Goal: Communication & Community: Answer question/provide support

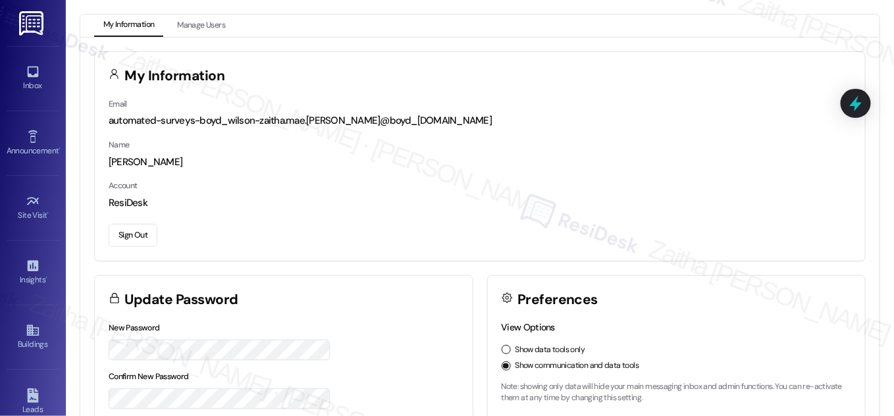
click at [33, 76] on icon at bounding box center [32, 72] width 11 height 11
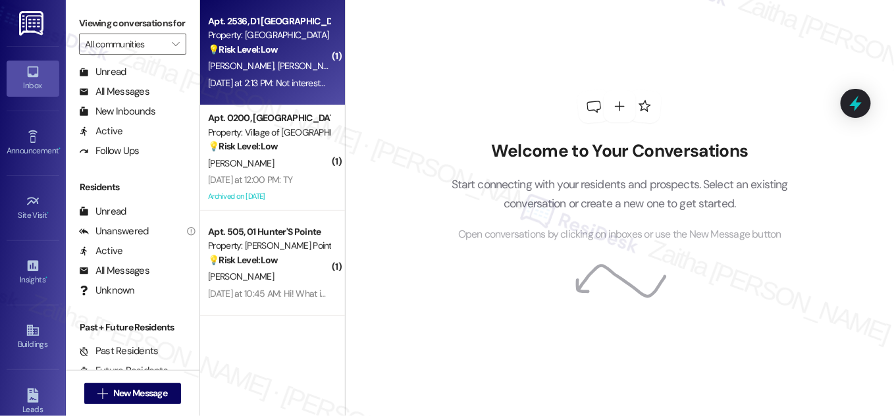
click at [304, 71] on div "P. Garzon N. Garzon" at bounding box center [269, 66] width 124 height 16
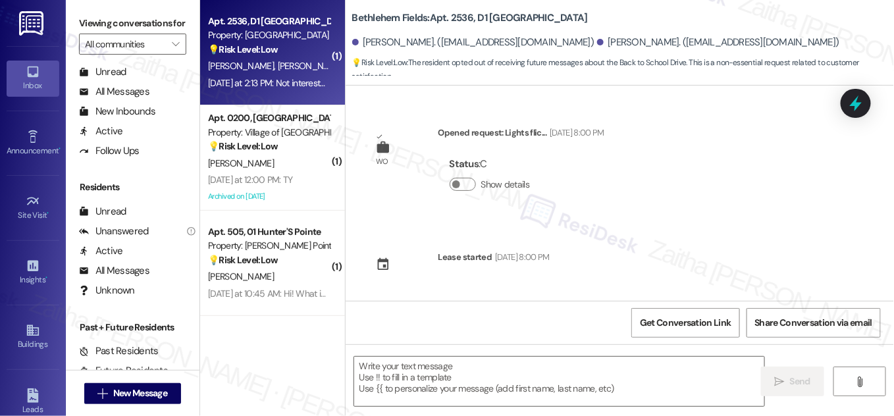
scroll to position [518, 0]
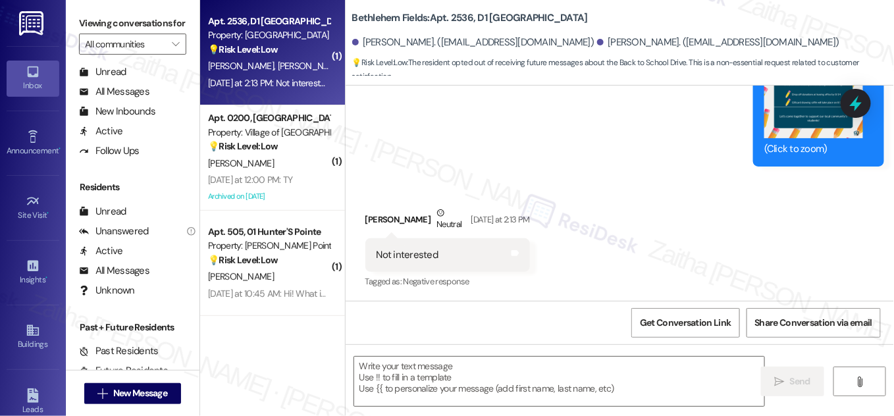
type textarea "Fetching suggested responses. Please feel free to read through the conversation…"
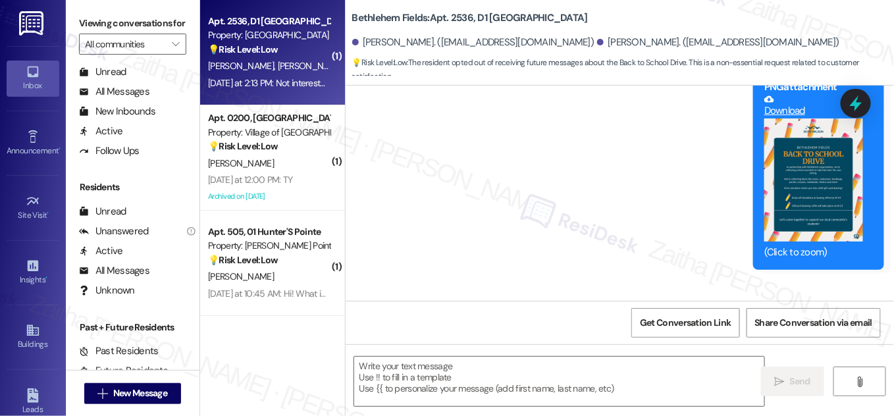
scroll to position [398, 0]
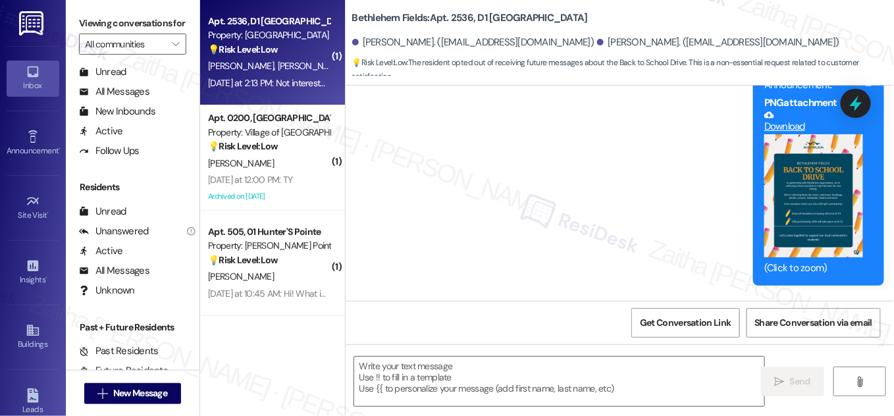
click at [833, 206] on button "Zoom image" at bounding box center [814, 196] width 99 height 124
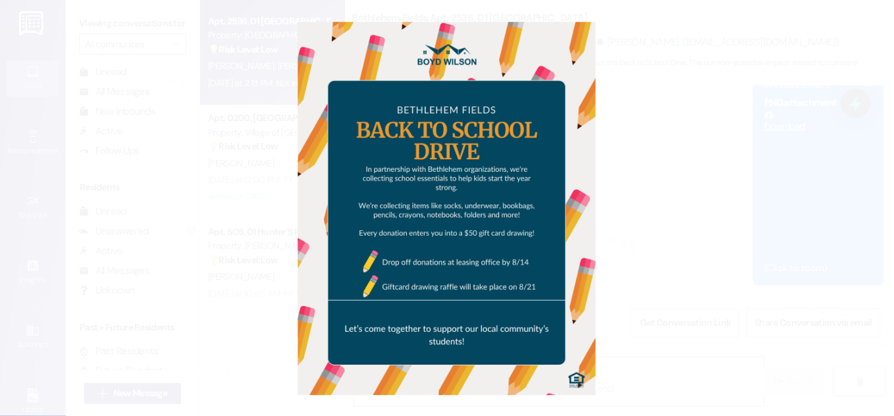
click at [687, 189] on button "Unzoom image" at bounding box center [447, 208] width 894 height 416
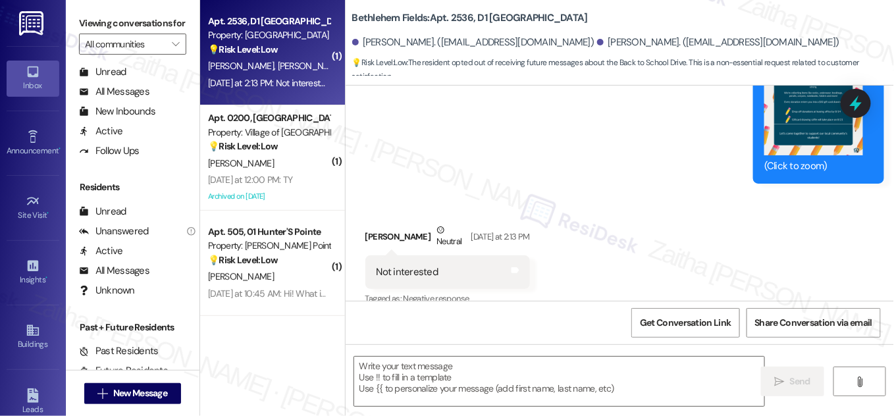
scroll to position [518, 0]
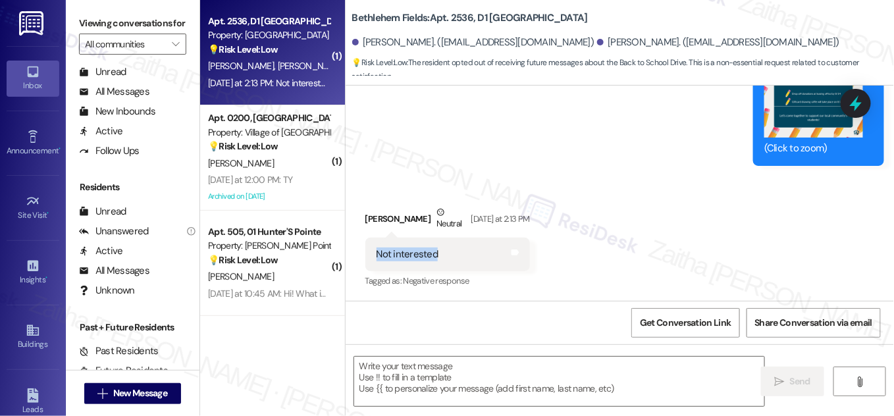
drag, startPoint x: 449, startPoint y: 259, endPoint x: 460, endPoint y: 260, distance: 10.6
click at [460, 260] on div "Not interested Tags and notes" at bounding box center [448, 255] width 165 height 34
copy div "Not interested"
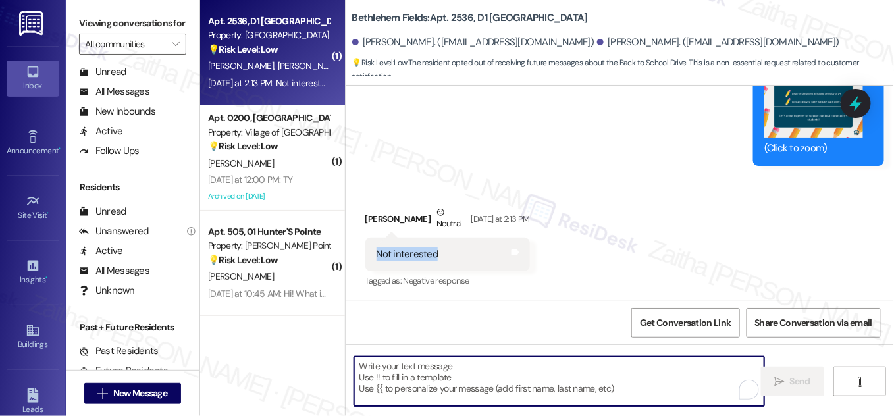
click at [455, 373] on textarea "To enrich screen reader interactions, please activate Accessibility in Grammarl…" at bounding box center [559, 381] width 410 height 49
paste textarea "Thank you for letting me know. I understand you’re not interested."
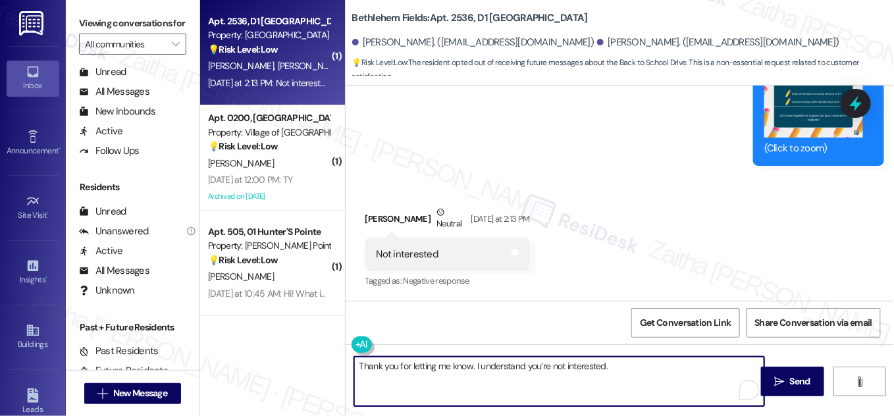
click at [375, 220] on div "Pamela Garzon Neutral Yesterday at 2:13 PM" at bounding box center [448, 221] width 165 height 32
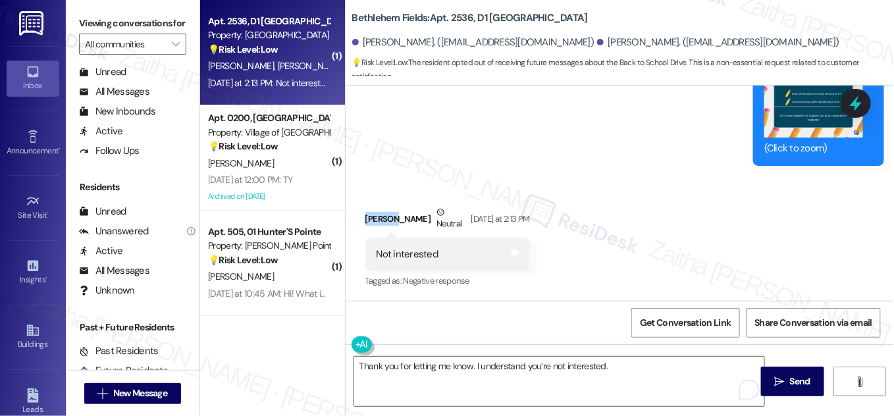
click at [375, 220] on div "Pamela Garzon Neutral Yesterday at 2:13 PM" at bounding box center [448, 221] width 165 height 32
copy div "Pamela"
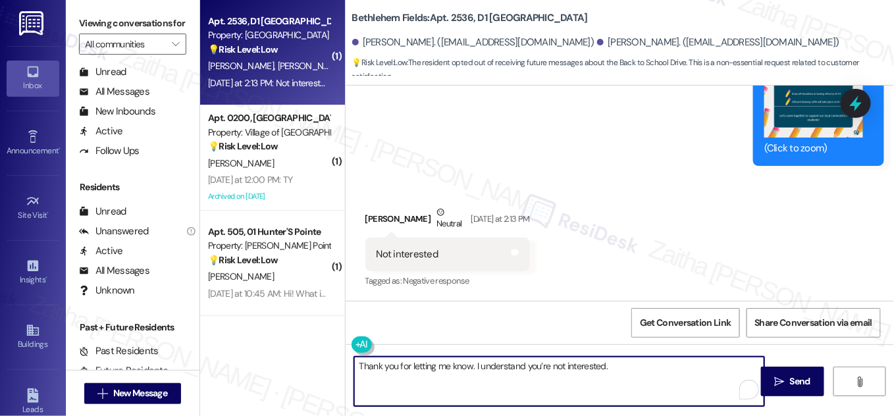
click at [357, 363] on textarea "Thank you for letting me know. I understand you’re not interested." at bounding box center [559, 381] width 410 height 49
paste textarea "Pamela"
click at [659, 363] on textarea "Hi Pamela! Thank you for letting me know. I understand you’re not interested." at bounding box center [559, 381] width 410 height 49
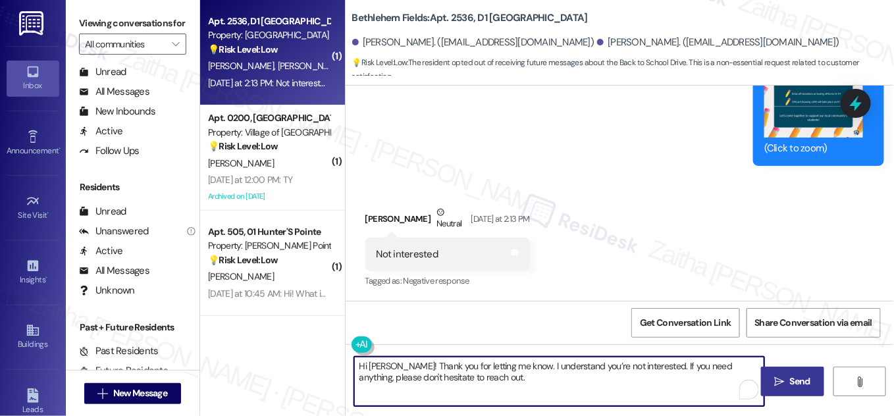
type textarea "Hi Pamela! Thank you for letting me know. I understand you’re not interested. I…"
click at [796, 379] on span "Send" at bounding box center [800, 382] width 20 height 14
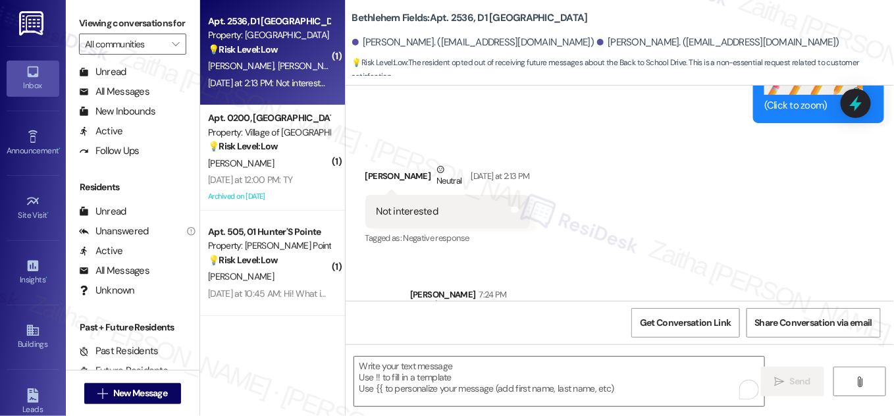
scroll to position [624, 0]
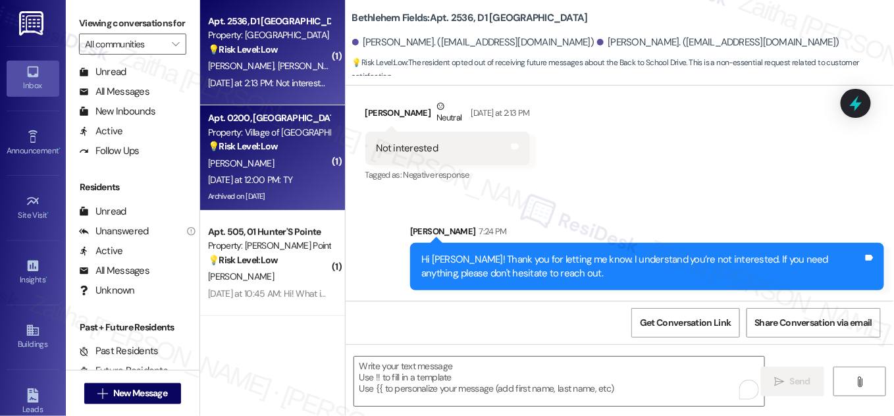
click at [294, 167] on div "D. Brensinger" at bounding box center [269, 163] width 124 height 16
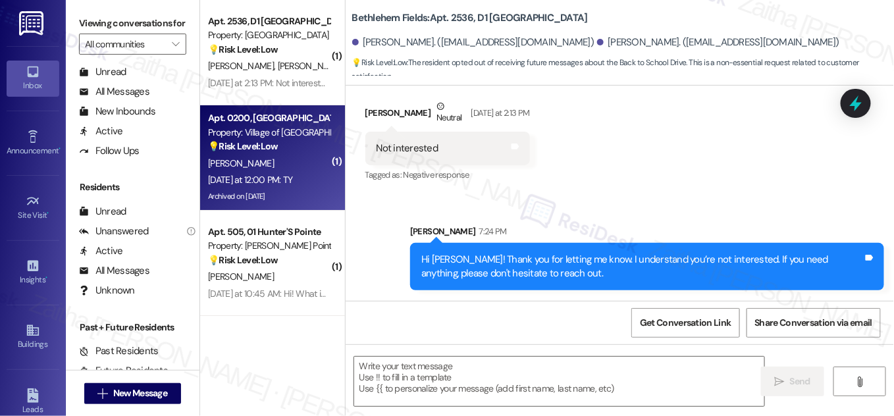
type textarea "Fetching suggested responses. Please feel free to read through the conversation…"
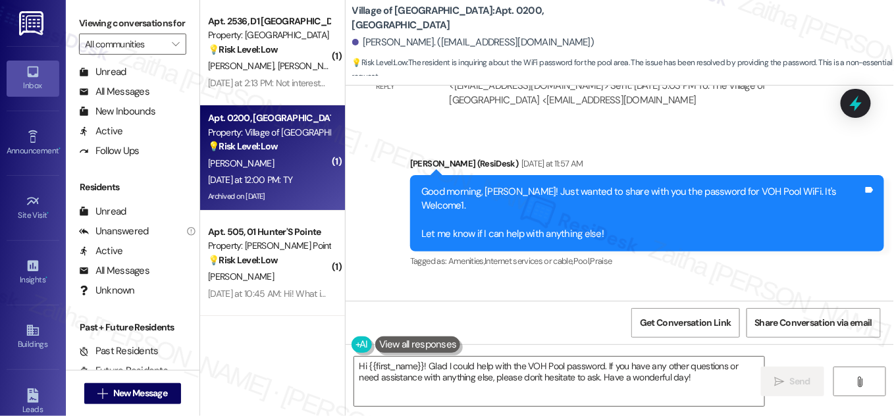
scroll to position [16694, 0]
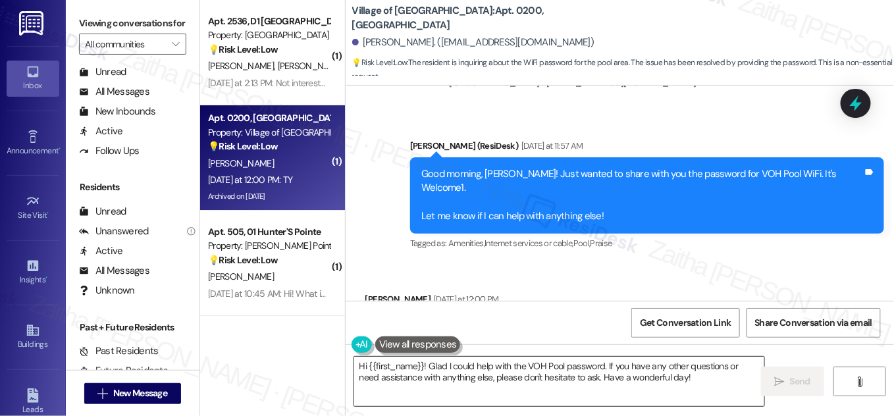
click at [680, 377] on textarea "Hi {{first_name}}! Glad I could help with the VOH Pool password. If you have an…" at bounding box center [559, 381] width 410 height 49
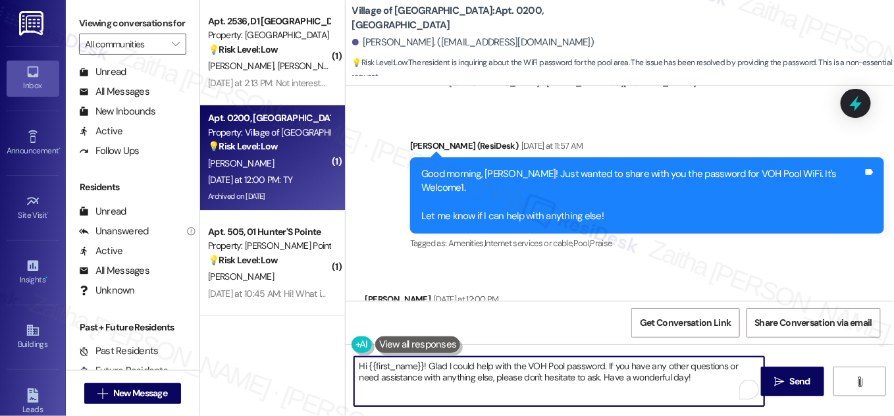
click at [650, 379] on textarea "Hi {{first_name}}! Glad I could help with the VOH Pool password. If you have an…" at bounding box center [559, 381] width 410 height 49
type textarea "Hi {{first_name}}! Glad I could help with the VOH Pool password. If you have an…"
click at [790, 379] on span "Send" at bounding box center [800, 382] width 20 height 14
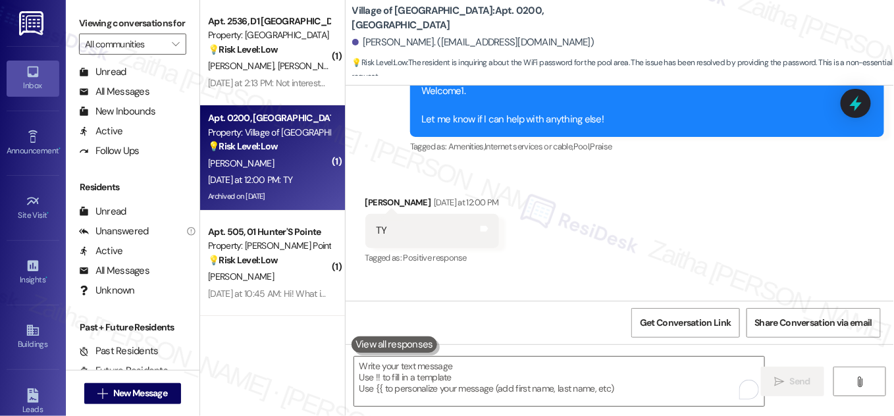
scroll to position [16800, 0]
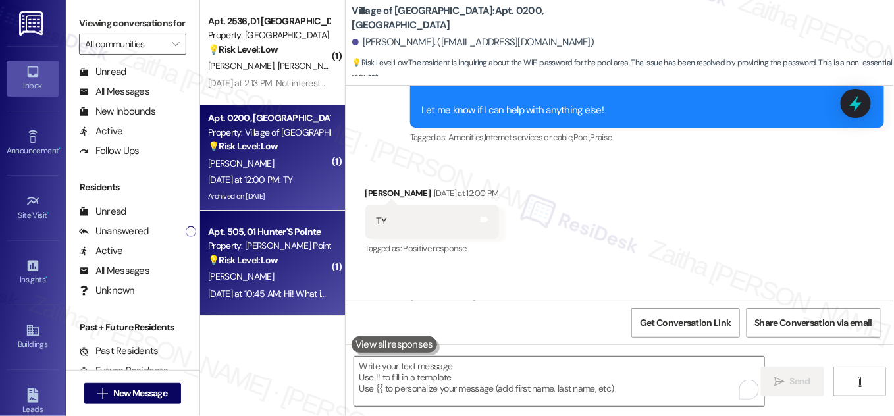
click at [290, 266] on div "💡 Risk Level: Low The resident is asking for the address to return the key rece…" at bounding box center [269, 261] width 122 height 14
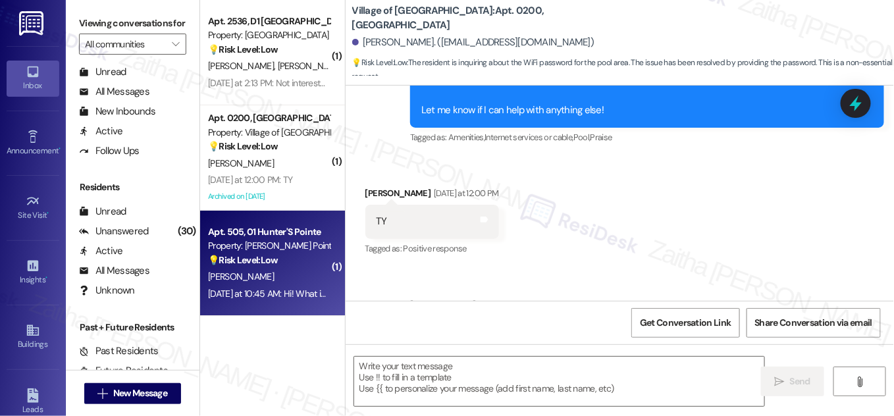
type textarea "Fetching suggested responses. Please feel free to read through the conversation…"
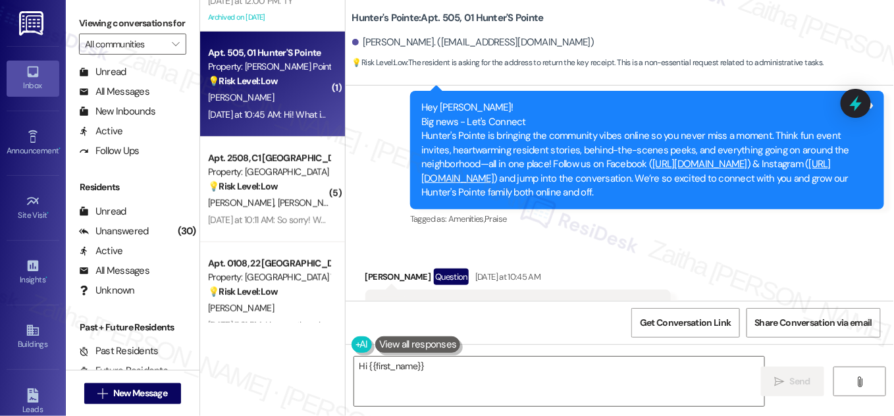
scroll to position [337, 0]
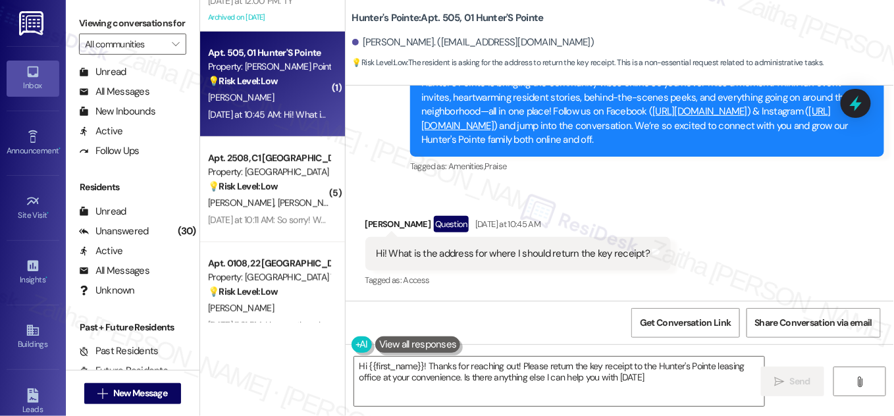
type textarea "Hi {{first_name}}! Thanks for reaching out! Please return the key receipt to th…"
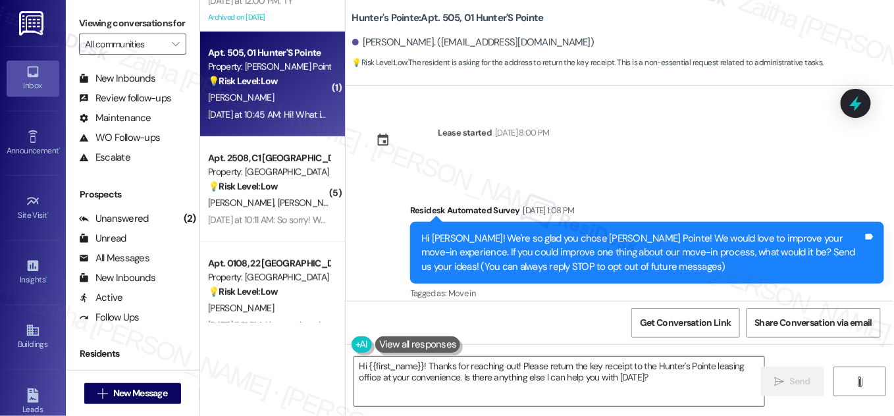
scroll to position [253, 0]
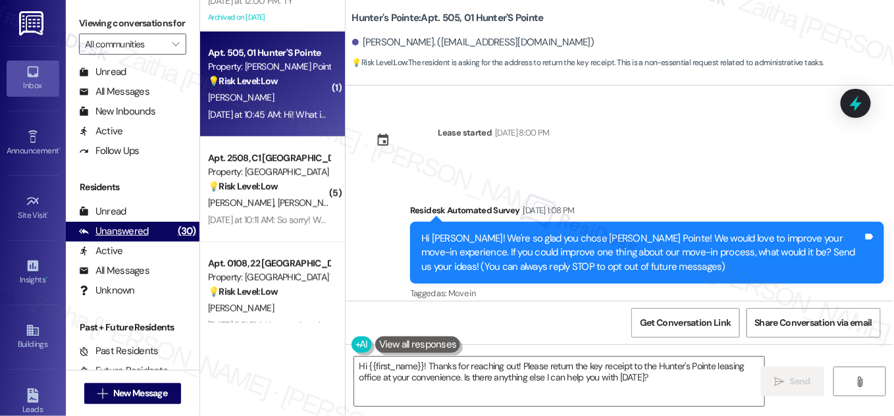
click at [126, 238] on div "Unanswered" at bounding box center [114, 232] width 70 height 14
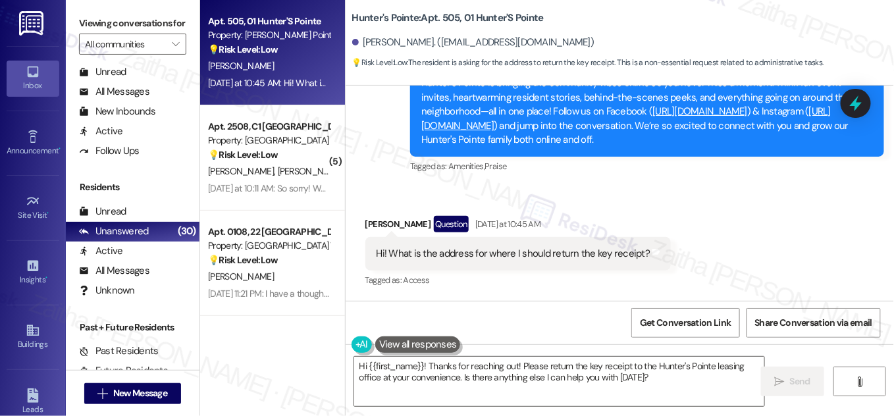
scroll to position [337, 0]
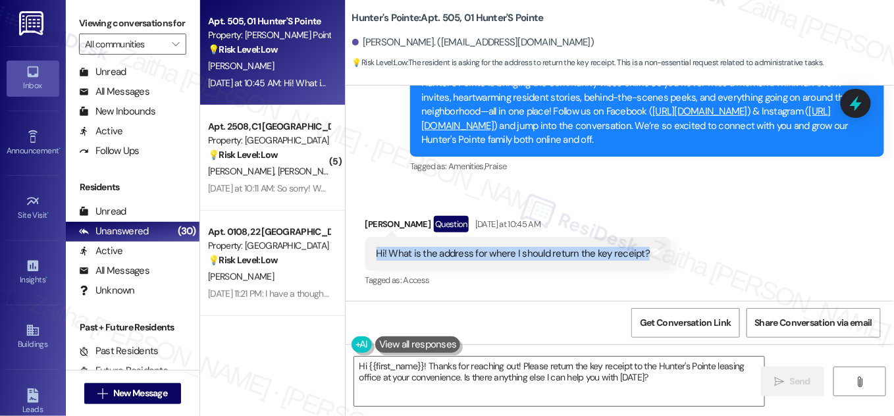
drag, startPoint x: 365, startPoint y: 252, endPoint x: 638, endPoint y: 254, distance: 272.7
click at [638, 254] on div "Hi! What is the address for where I should return the key receipt? Tags and not…" at bounding box center [519, 254] width 306 height 34
copy div "Hi! What is the address for where I should return the key receipt?"
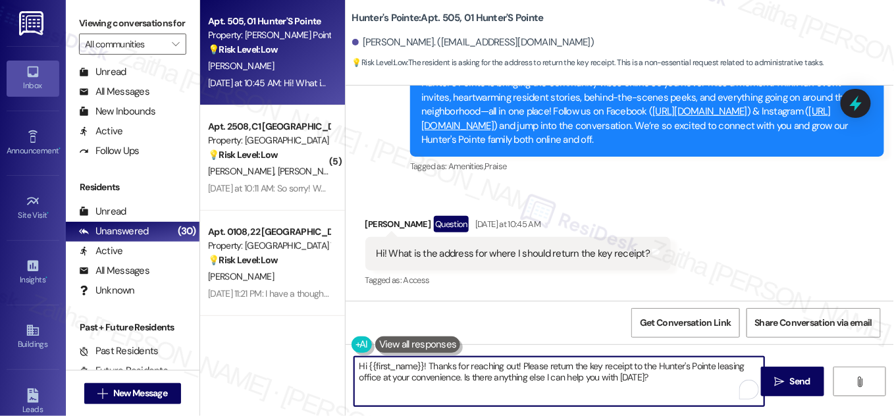
click at [428, 366] on textarea "Hi {{first_name}}! Thanks for reaching out! Please return the key receipt to th…" at bounding box center [559, 381] width 410 height 49
drag, startPoint x: 519, startPoint y: 364, endPoint x: 662, endPoint y: 380, distance: 143.9
click at [662, 380] on textarea "Hi {{first_name}}! Thanks for reaching out! Please return the key receipt to th…" at bounding box center [559, 381] width 410 height 49
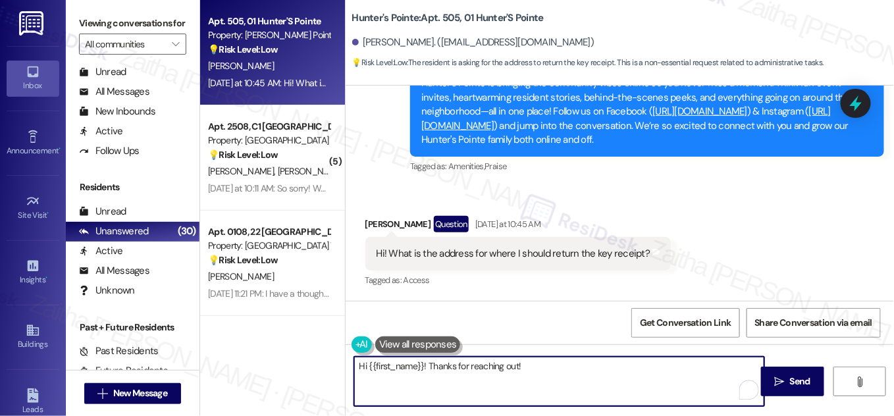
paste textarea "Thanks for reaching out. I’ll confirm the correct return address with the team …"
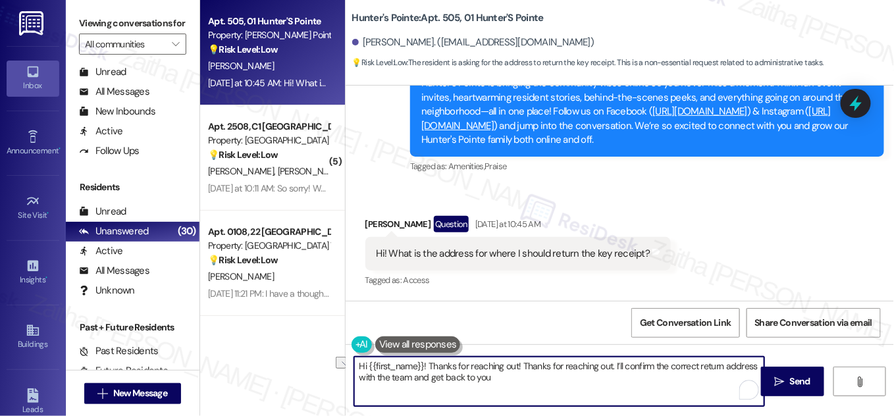
drag, startPoint x: 594, startPoint y: 365, endPoint x: 522, endPoint y: 364, distance: 71.8
click at [522, 364] on textarea "Hi {{first_name}}! Thanks for reaching out! Thanks for reaching out. I’ll confi…" at bounding box center [559, 381] width 410 height 49
click at [422, 380] on textarea "Hi {{first_name}}! Thanks for reaching out! I’ll confirm the correct return add…" at bounding box center [559, 381] width 410 height 49
drag, startPoint x: 356, startPoint y: 366, endPoint x: 624, endPoint y: 385, distance: 268.1
click at [624, 385] on textarea "Hi {{first_name}}! Thanks for reaching out! I’ll confirm the correct return add…" at bounding box center [559, 381] width 410 height 49
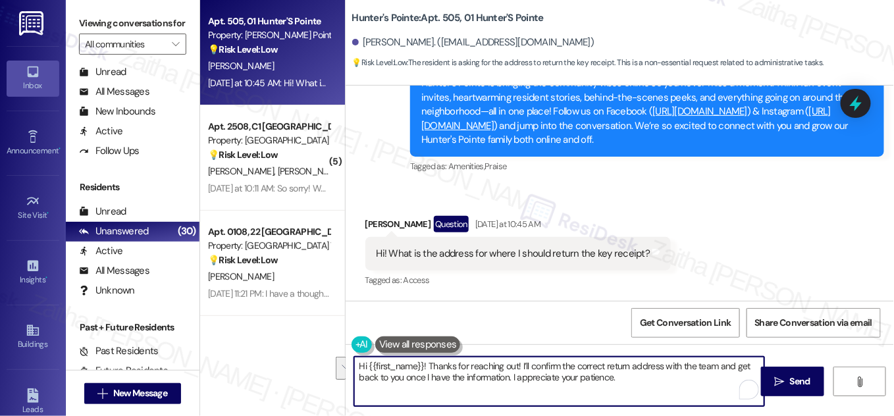
type textarea "Hi {{first_name}}! Thanks for reaching out! I’ll confirm the correct return add…"
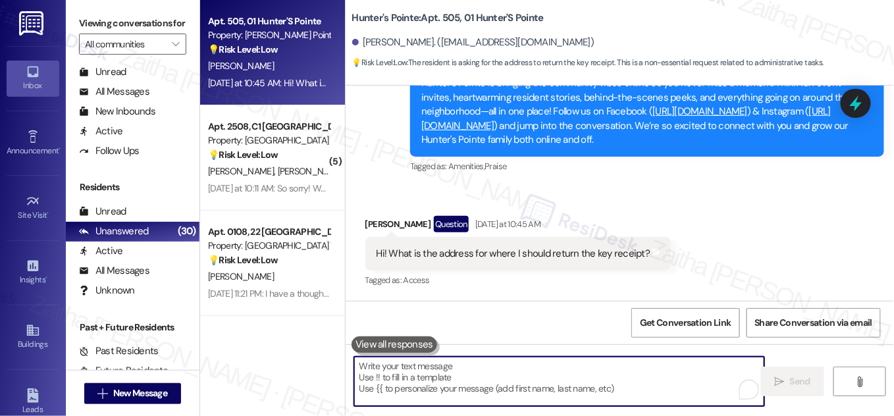
paste textarea "Hi {{first_name}}! Thanks for reaching out. I’ll confirm the correct return add…"
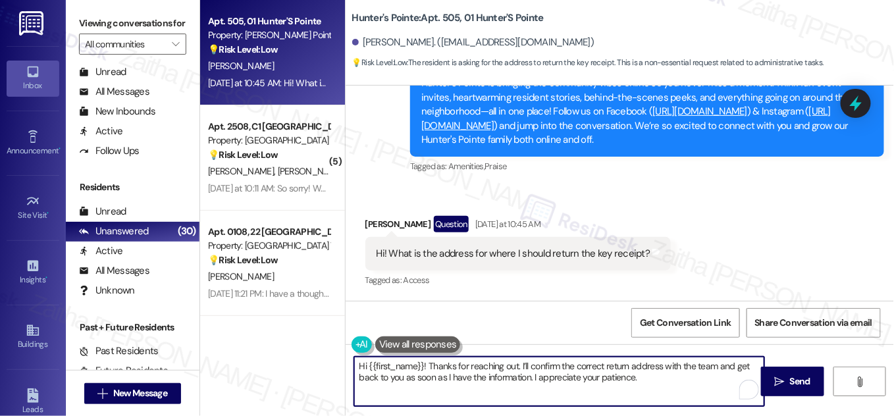
type textarea "Hi {{first_name}}! Thanks for reaching out. I’ll confirm the correct return add…"
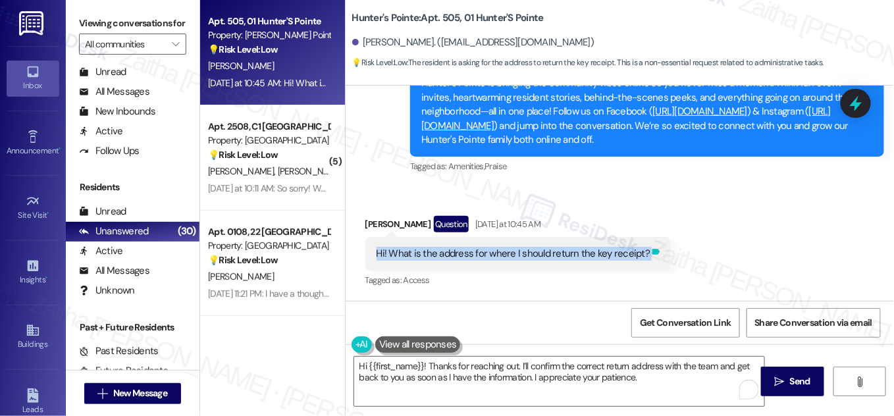
drag, startPoint x: 360, startPoint y: 245, endPoint x: 643, endPoint y: 261, distance: 283.0
click at [643, 261] on div "Received via SMS Brianna Custer Question Yesterday at 10:45 AM Hi! What is the …" at bounding box center [519, 253] width 326 height 94
copy div "Hi! What is the address for where I should return the key receipt? Tags and not…"
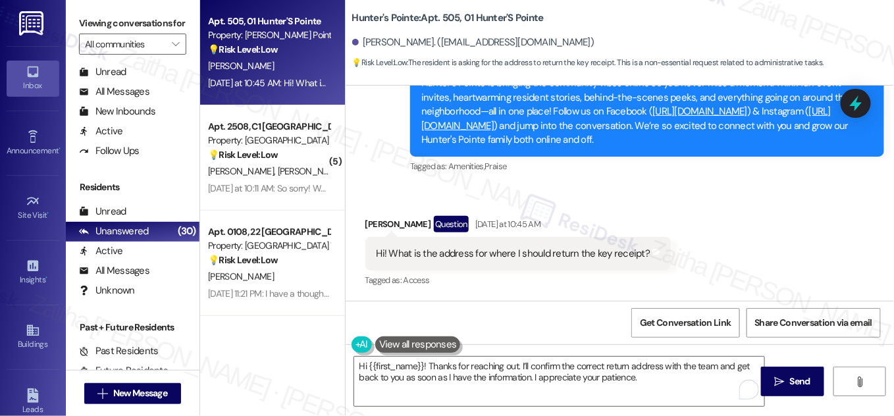
click at [730, 219] on div "Received via SMS Brianna Custer Question Yesterday at 10:45 AM Hi! What is the …" at bounding box center [620, 243] width 549 height 114
click at [663, 380] on textarea "Hi {{first_name}}! Thanks for reaching out. I’ll confirm the correct return add…" at bounding box center [559, 381] width 410 height 49
click at [784, 380] on icon "" at bounding box center [780, 382] width 10 height 11
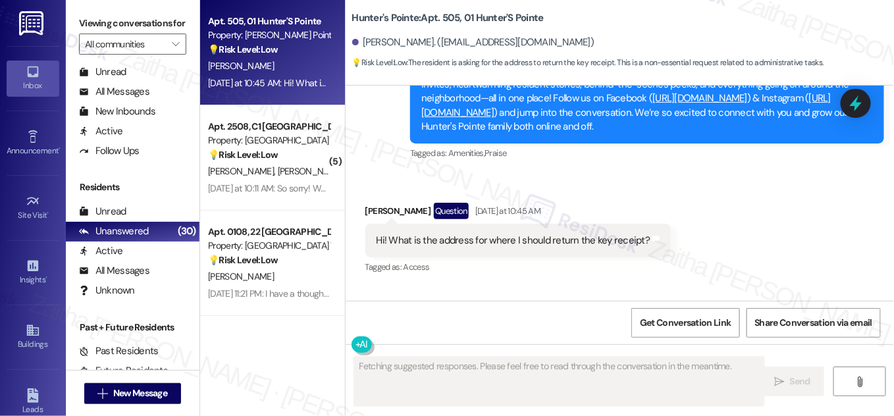
scroll to position [443, 0]
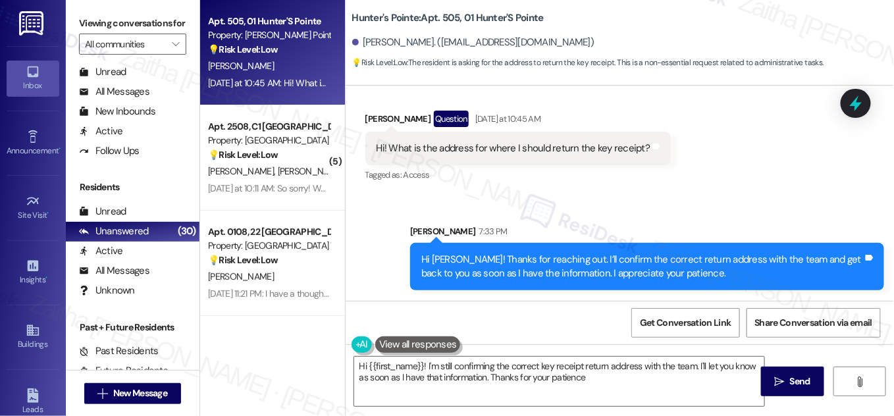
type textarea "Hi {{first_name}}! I'm still confirming the correct key receipt return address …"
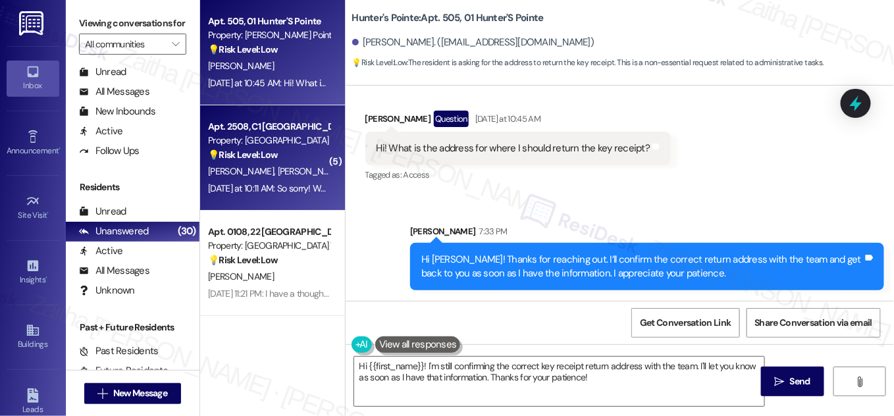
click at [277, 159] on strong "💡 Risk Level: Low" at bounding box center [243, 155] width 70 height 12
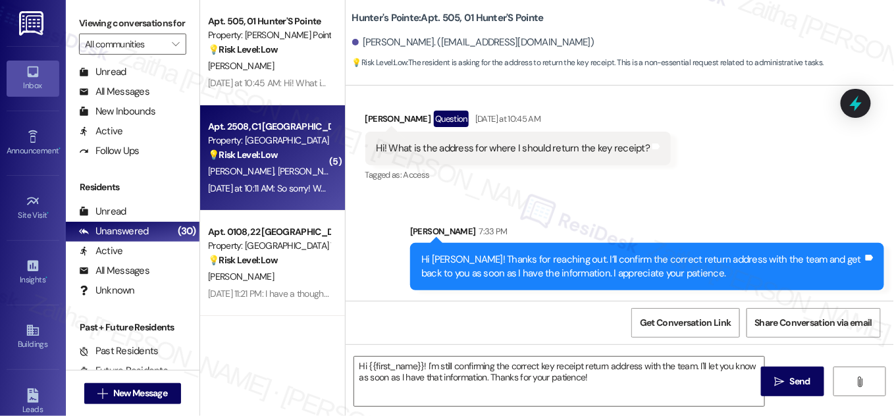
type textarea "Fetching suggested responses. Please feel free to read through the conversation…"
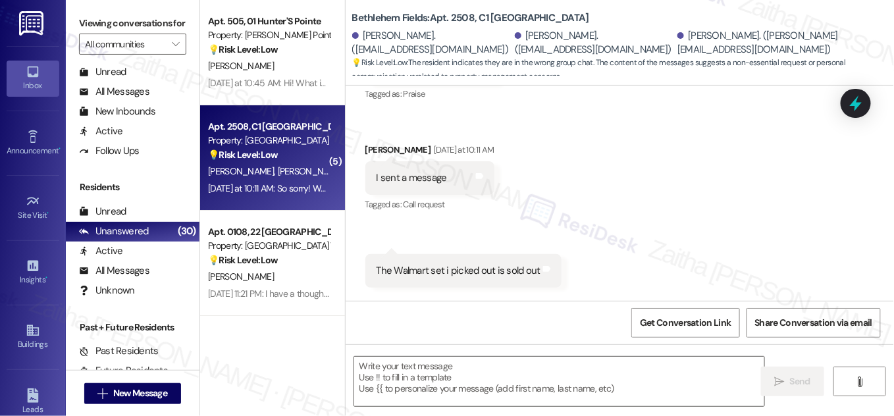
type textarea "Fetching suggested responses. Please feel free to read through the conversation…"
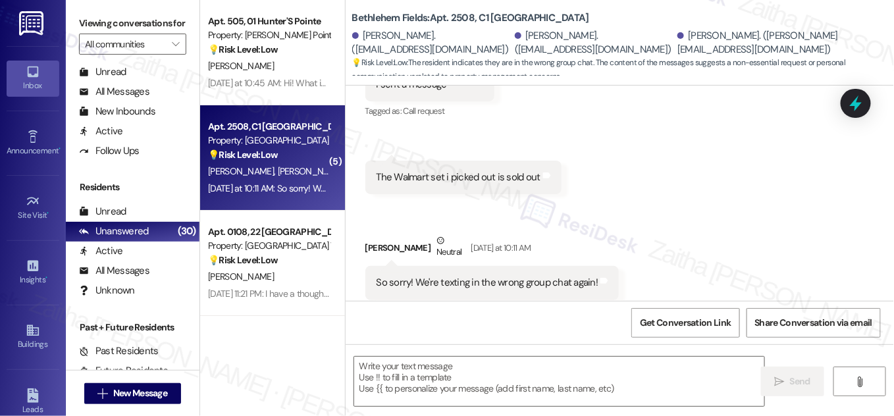
scroll to position [3719, 0]
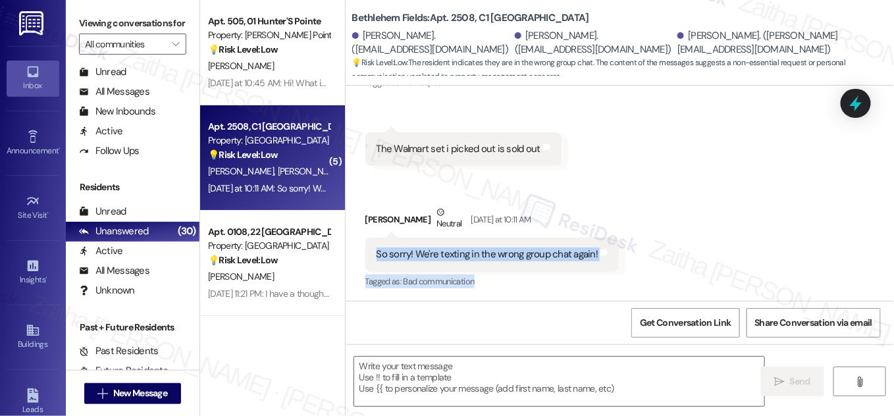
drag, startPoint x: 370, startPoint y: 255, endPoint x: 692, endPoint y: 279, distance: 322.3
copy div "So sorry! We're texting in the wrong group chat again! Tags and notes Tagged as…"
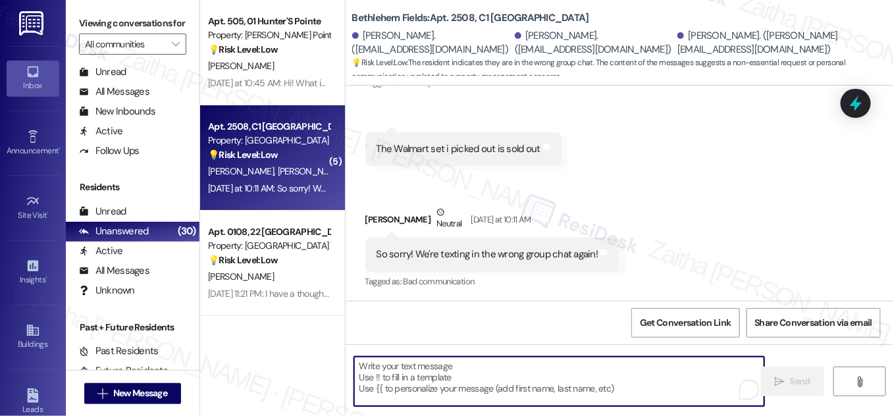
click at [466, 364] on textarea "To enrich screen reader interactions, please activate Accessibility in Grammarl…" at bounding box center [559, 381] width 410 height 49
paste textarea "No worries at all! It happens to the best of us—group chats can be tricky."
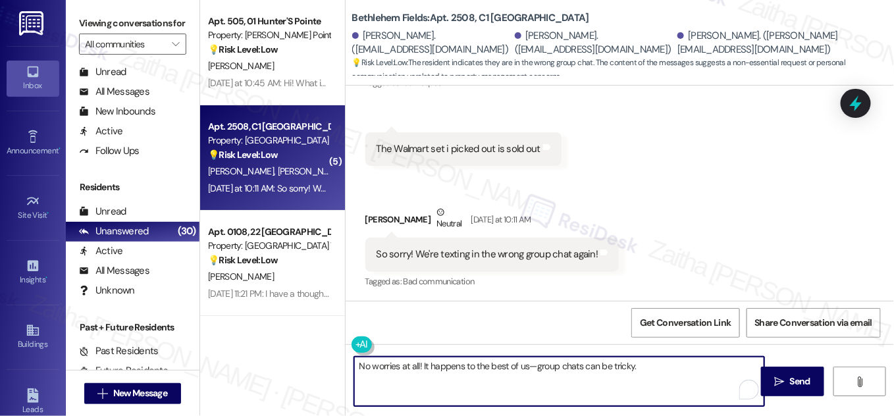
click at [357, 365] on textarea "No worries at all! It happens to the best of us—group chats can be tricky." at bounding box center [559, 381] width 410 height 49
paste textarea "Hi {{first_name}}!"
click at [711, 368] on textarea "Hi {{first_name}}! No worries at all! It happens to the best of us—group chats …" at bounding box center [559, 381] width 410 height 49
drag, startPoint x: 704, startPoint y: 366, endPoint x: 750, endPoint y: 367, distance: 45.5
click at [750, 367] on textarea "Hi {{first_name}}! No worries at all! It happens to the best of us—group chats …" at bounding box center [559, 381] width 410 height 49
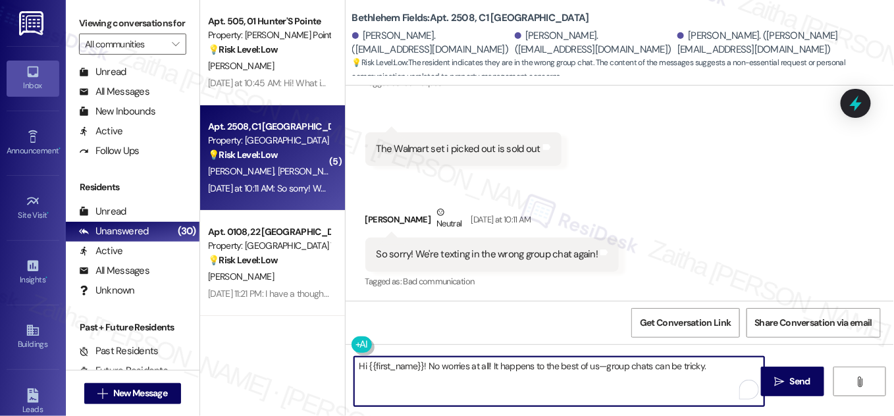
paste textarea "Please feel free to reach out if you have other concerns or home-related issues…"
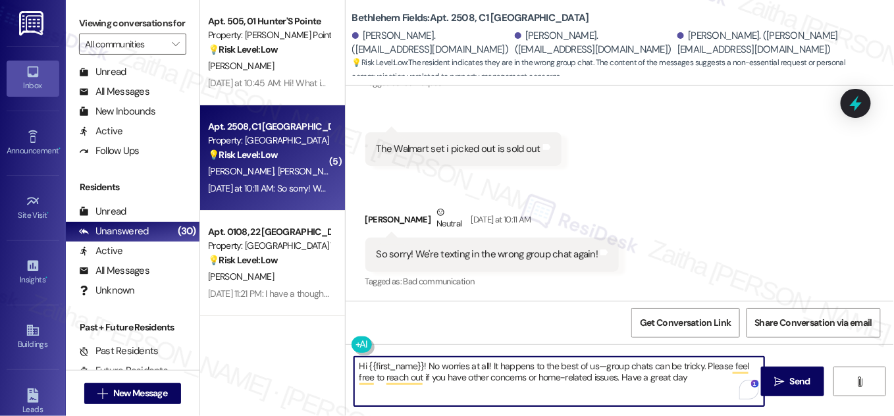
click at [690, 386] on textarea "Hi {{first_name}}! No worries at all! It happens to the best of us—group chats …" at bounding box center [559, 381] width 410 height 49
click at [676, 377] on textarea "Hi {{first_name}}! No worries at all! It happens to the best of us—group chats …" at bounding box center [559, 381] width 410 height 49
type textarea "Hi {{first_name}}! No worries at all! It happens to the best of us—group chats …"
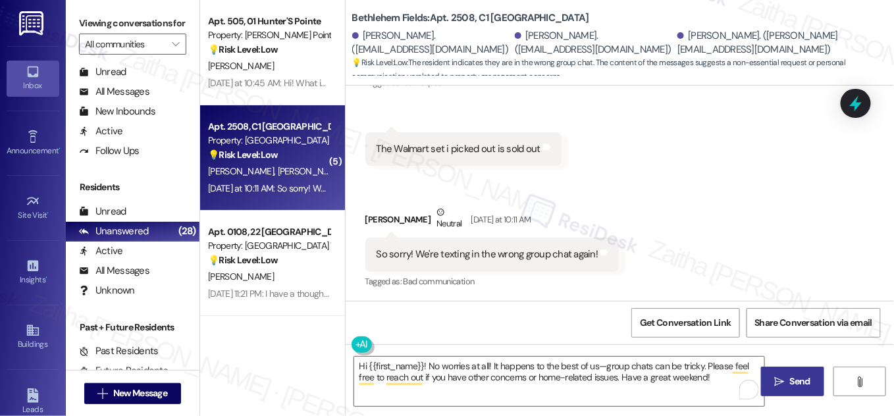
click at [786, 371] on button " Send" at bounding box center [793, 382] width 64 height 30
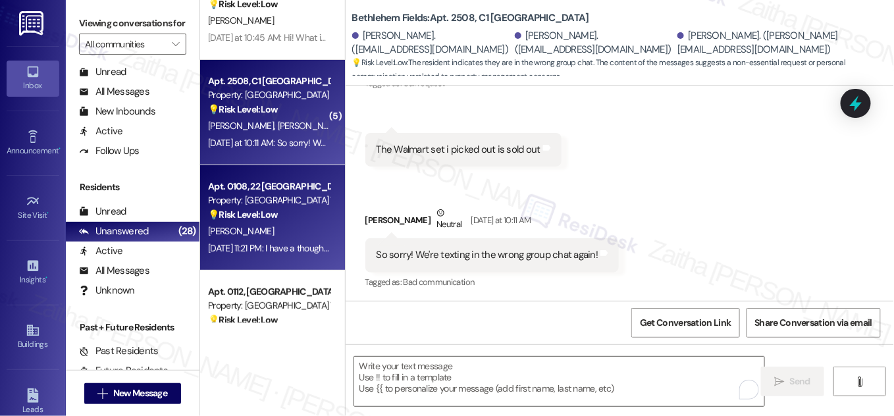
scroll to position [119, 0]
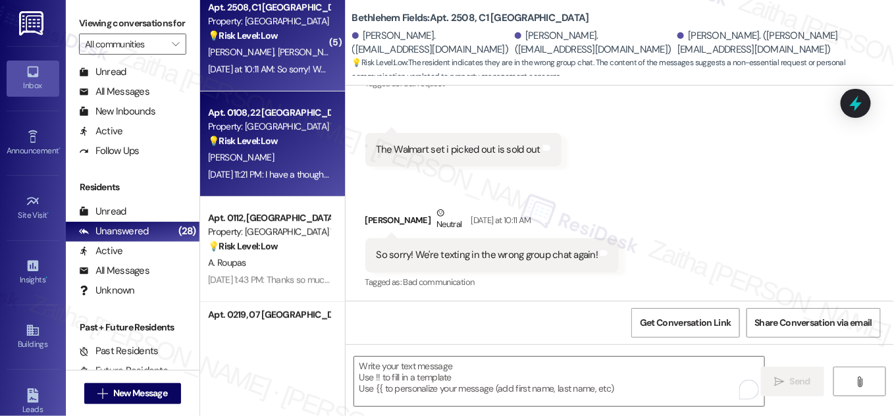
click at [309, 146] on div "💡 Risk Level: Low The resident is suggesting a community improvement (bulk dump…" at bounding box center [269, 141] width 122 height 14
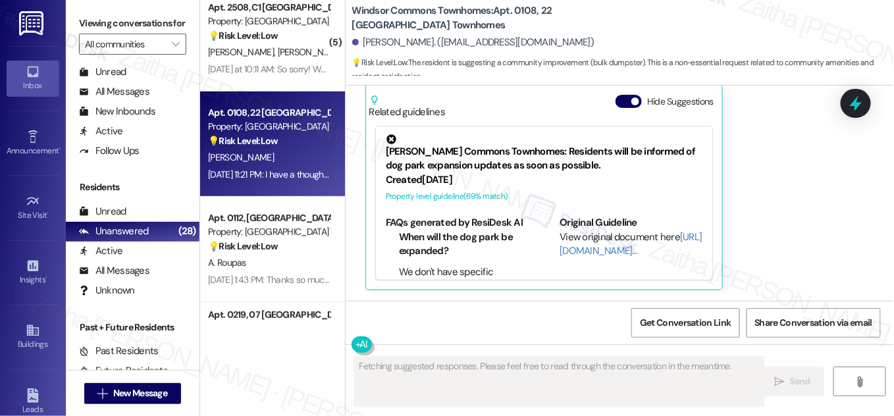
scroll to position [2041, 0]
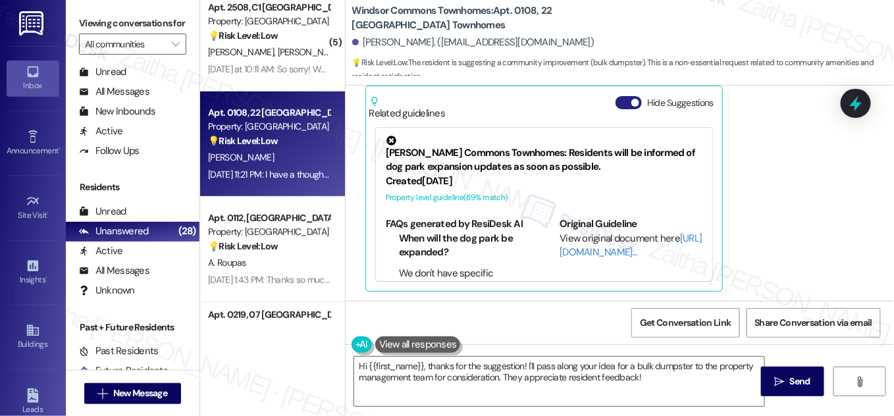
click at [621, 99] on button "Hide Suggestions" at bounding box center [629, 102] width 26 height 13
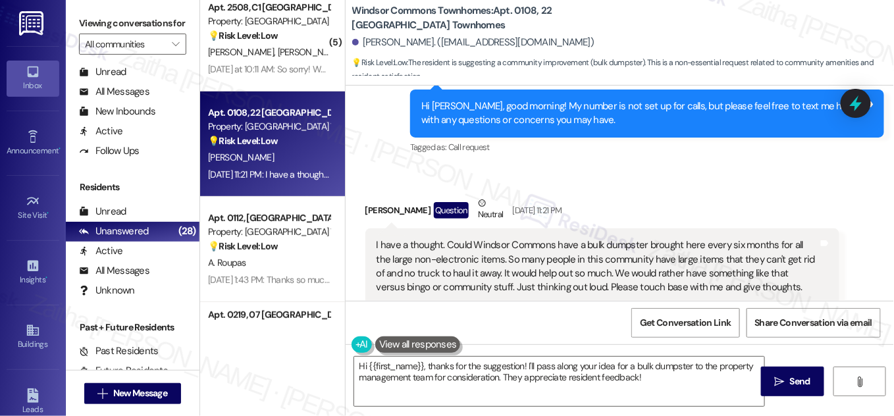
scroll to position [1875, 0]
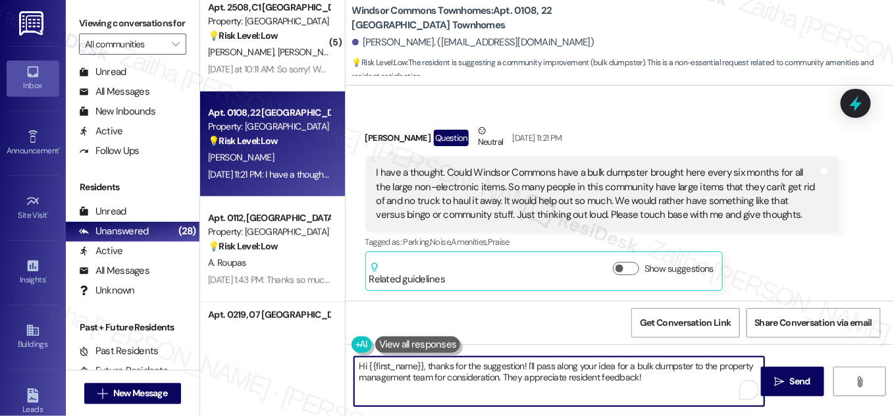
drag, startPoint x: 715, startPoint y: 364, endPoint x: 408, endPoint y: 373, distance: 307.7
click at [408, 373] on textarea "Hi {{first_name}}, thanks for the suggestion! I'll pass along your idea for a b…" at bounding box center [559, 381] width 410 height 49
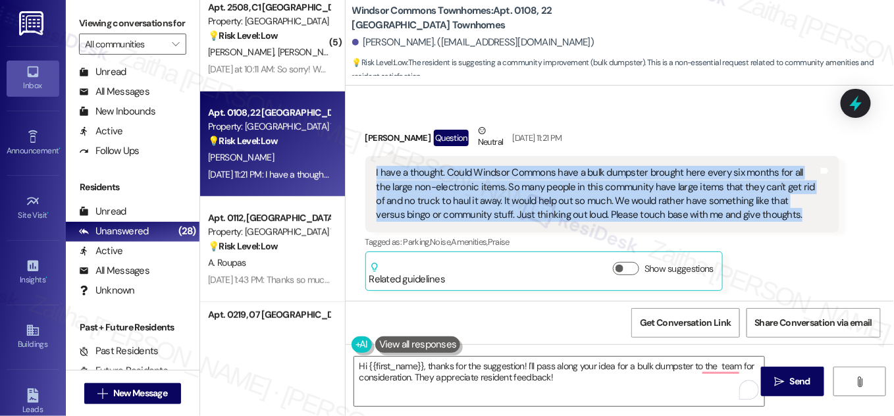
drag, startPoint x: 372, startPoint y: 165, endPoint x: 753, endPoint y: 224, distance: 385.2
click at [752, 223] on div "I have a thought. Could Windsor Commons have a bulk dumpster brought here every…" at bounding box center [603, 194] width 474 height 76
copy div "I have a thought. Could Windsor Commons have a bulk dumpster brought here every…"
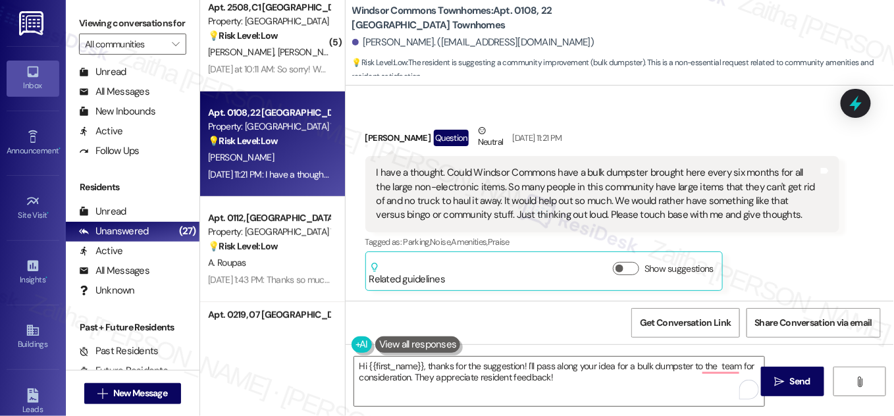
click at [676, 119] on div "Received via SMS Michael Peters Question Neutral Aug 12, 2025 at 11:21 PM I hav…" at bounding box center [603, 207] width 494 height 186
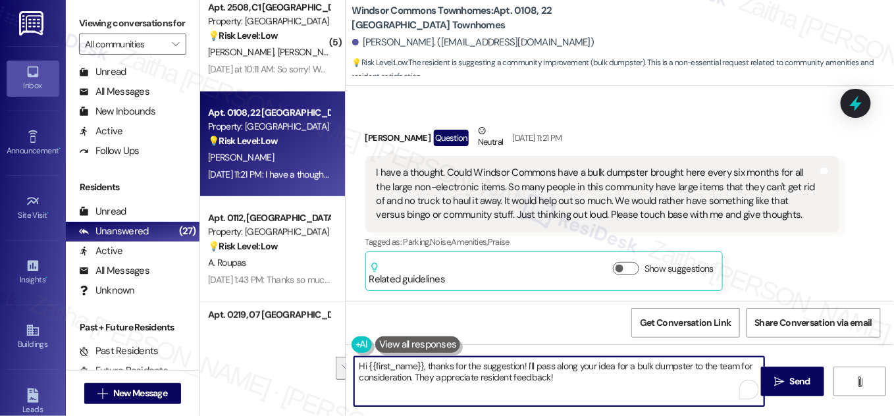
drag, startPoint x: 736, startPoint y: 366, endPoint x: 736, endPoint y: 382, distance: 16.5
click at [736, 382] on textarea "Hi {{first_name}}, thanks for the suggestion! I'll pass along your idea for a b…" at bounding box center [559, 381] width 410 height 49
paste textarea "with the team to explore whether this could be feasible on a semi-annual basis …"
paste textarea "to explore whether this could be feasible on a semi-annual basis and what logis…"
click at [407, 344] on button at bounding box center [418, 345] width 86 height 16
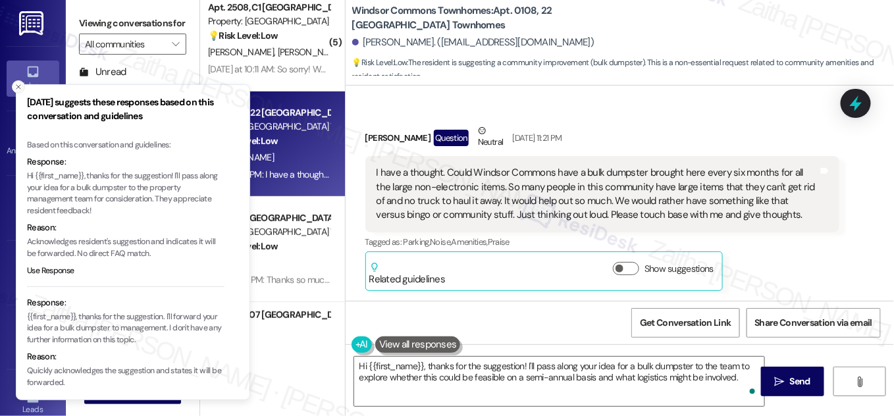
click at [22, 90] on icon "Close toast" at bounding box center [18, 87] width 8 height 8
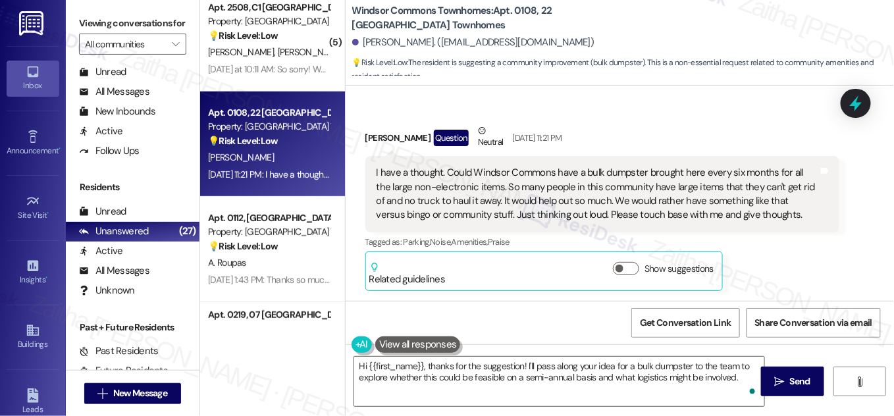
click at [404, 344] on button at bounding box center [418, 345] width 86 height 16
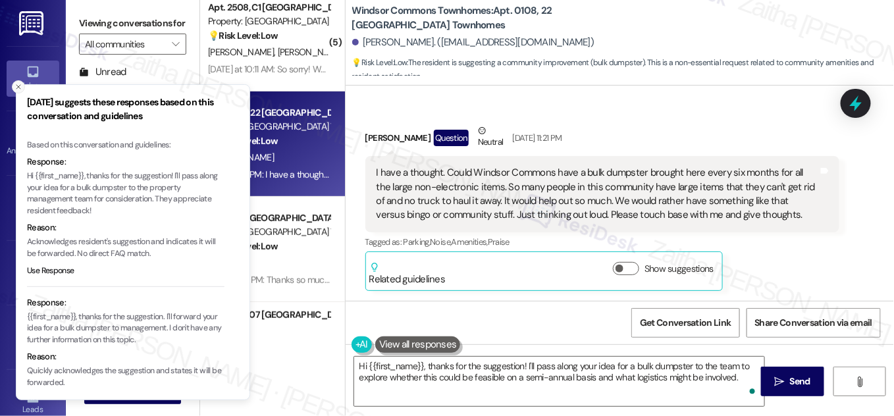
click at [19, 84] on icon "Close toast" at bounding box center [18, 87] width 8 height 8
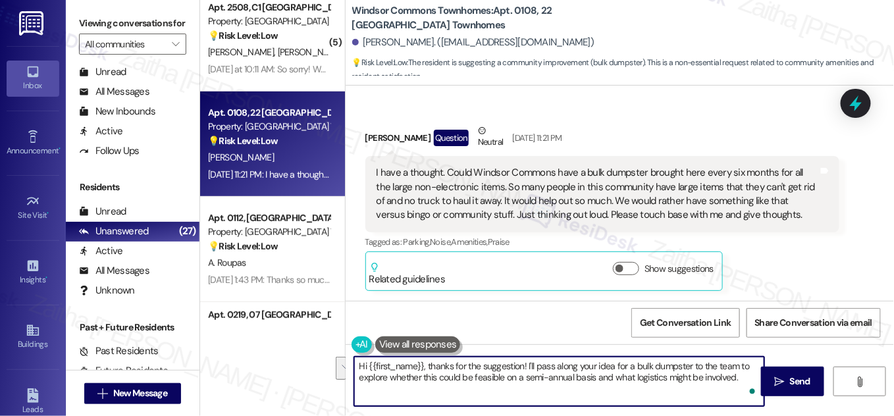
drag, startPoint x: 526, startPoint y: 362, endPoint x: 744, endPoint y: 366, distance: 218.0
click at [743, 375] on textarea "Hi {{first_name}}, thanks for the suggestion! I'll pass along your idea for a b…" at bounding box center [559, 381] width 410 height 49
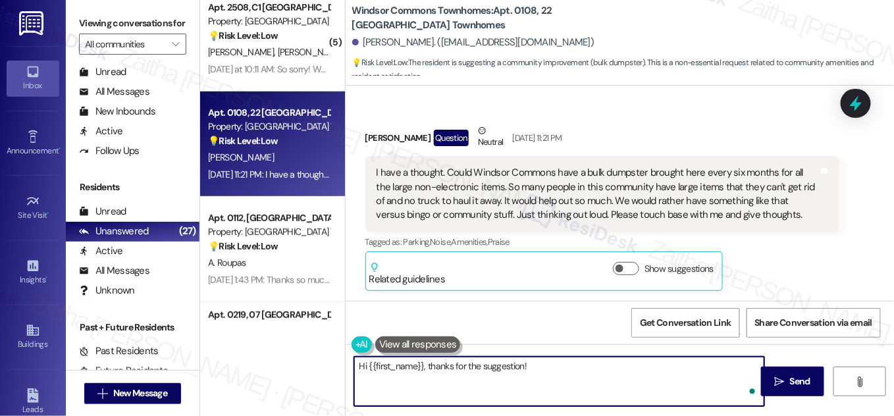
paste textarea "I understand how helpful a bulk dumpster could be for disposing of large items,…"
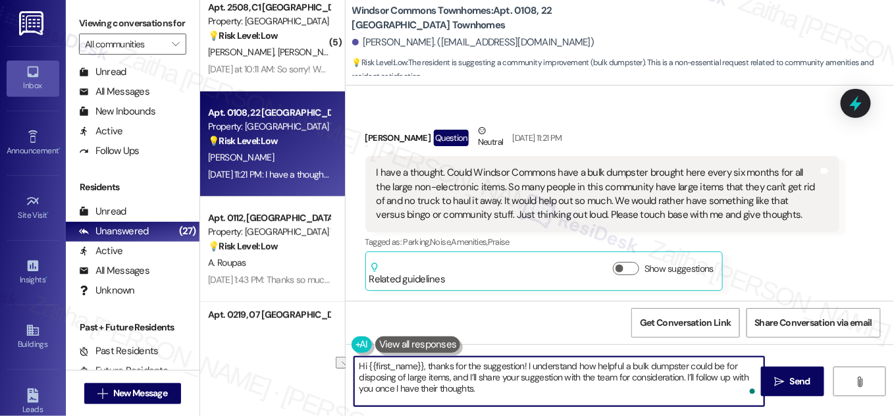
drag, startPoint x: 523, startPoint y: 365, endPoint x: 423, endPoint y: 366, distance: 100.1
click at [422, 365] on textarea "Hi {{first_name}}, thanks for the suggestion! I understand how helpful a bulk d…" at bounding box center [559, 381] width 410 height 49
drag, startPoint x: 566, startPoint y: 376, endPoint x: 741, endPoint y: 358, distance: 175.4
click at [746, 375] on textarea "Hi {{first_name}}! I understand how helpful a bulk dumpster could be for dispos…" at bounding box center [559, 381] width 410 height 49
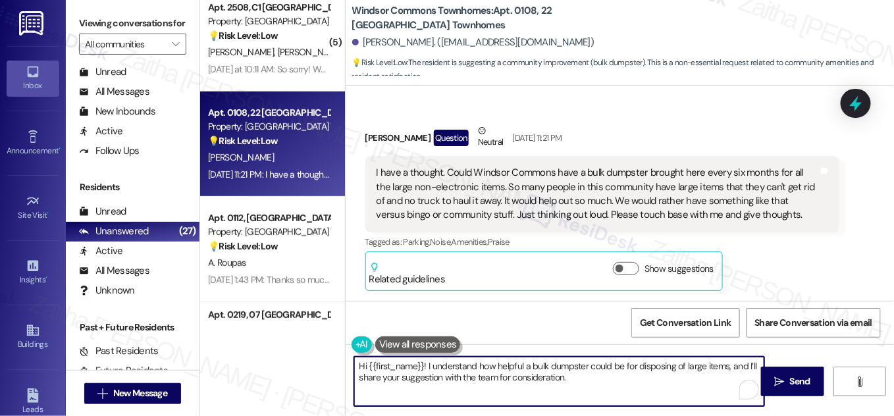
paste textarea "I appreciate you thinking about ways to improve the community, and I’ll follow …"
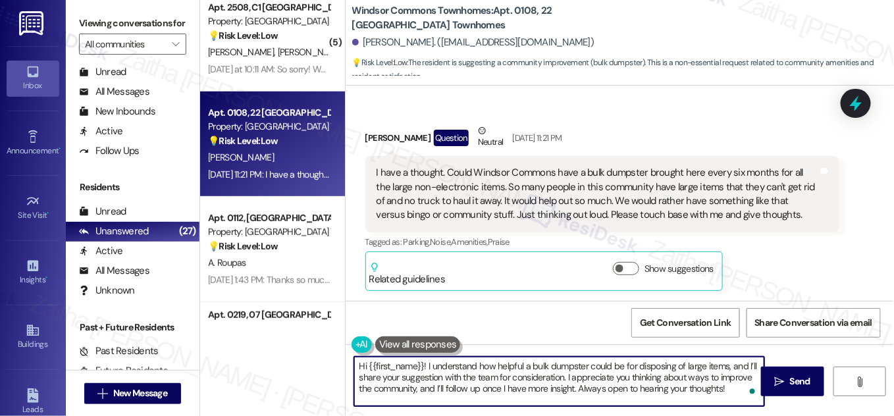
click at [559, 389] on textarea "Hi {{first_name}}! I understand how helpful a bulk dumpster could be for dispos…" at bounding box center [559, 381] width 410 height 49
type textarea "Hi {{first_name}}! I understand how helpful a bulk dumpster could be for dispos…"
click at [794, 387] on span "Send" at bounding box center [800, 382] width 20 height 14
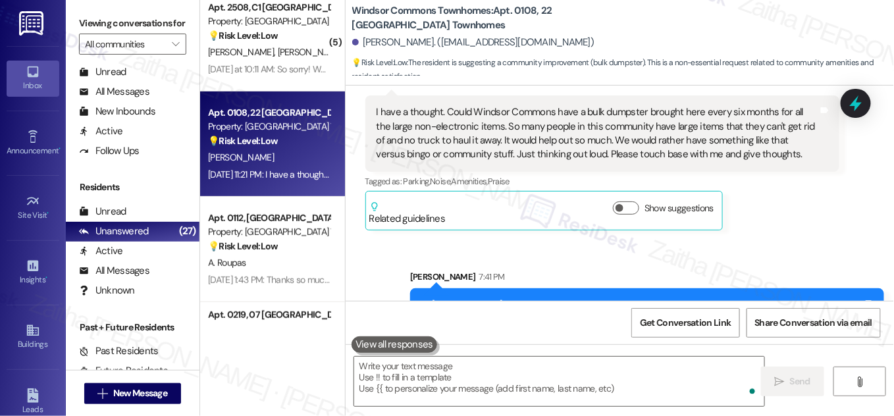
scroll to position [1994, 0]
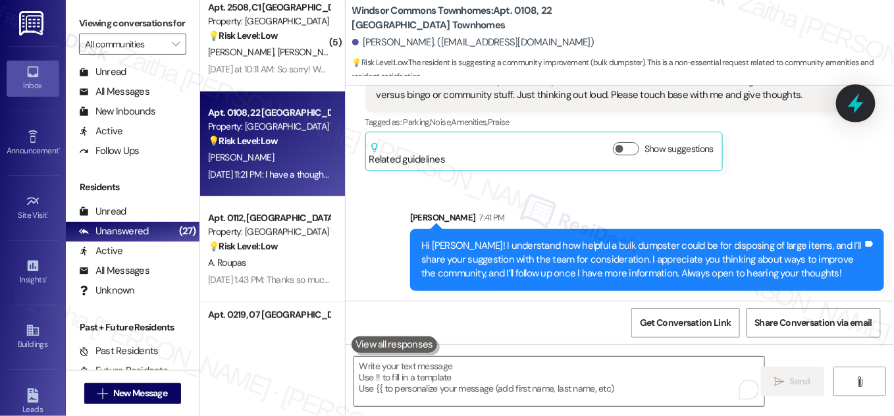
click at [854, 104] on icon at bounding box center [856, 104] width 16 height 20
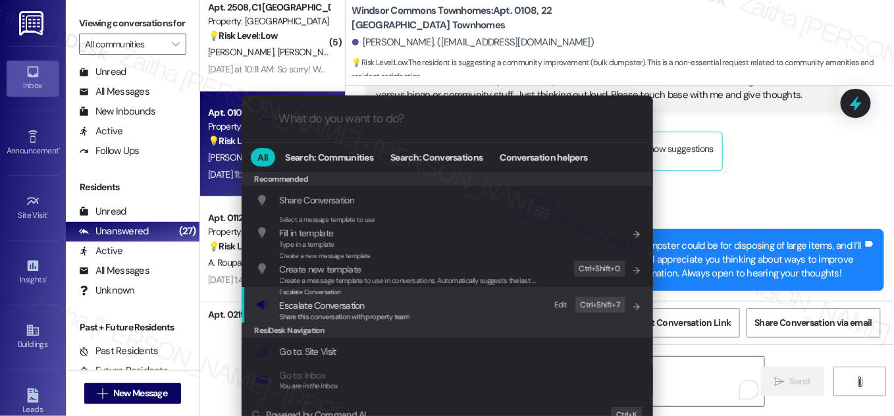
click at [313, 303] on span "Escalate Conversation" at bounding box center [322, 306] width 85 height 12
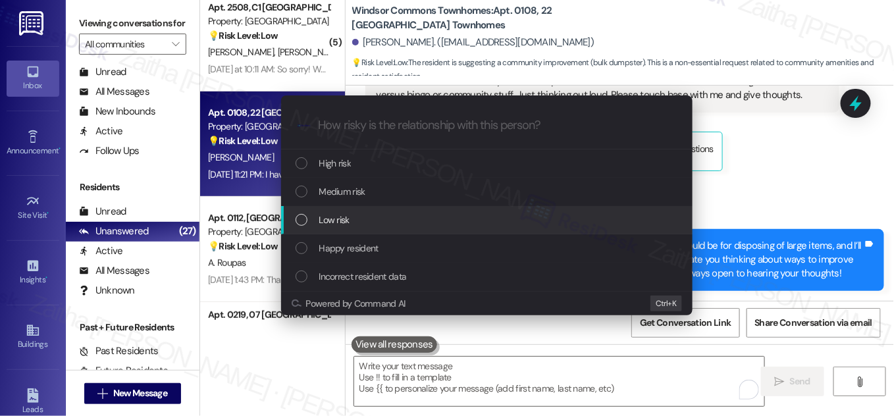
click at [366, 223] on div "Low risk" at bounding box center [488, 220] width 385 height 14
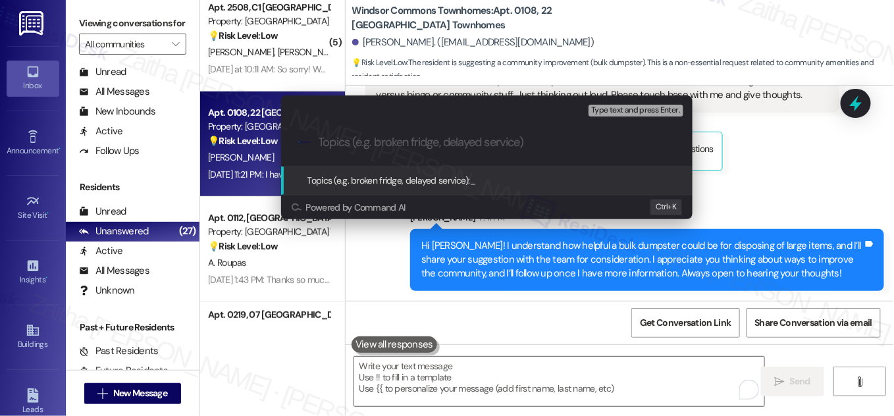
paste input "Suggestion – Bulk Dumpster for Large Item Disposal"
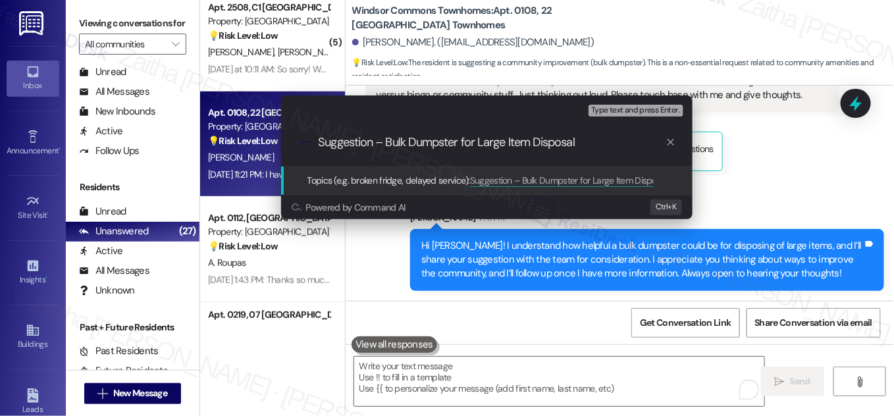
type input "Suggestion – Bulk Dumpster for Large Item Disposal"
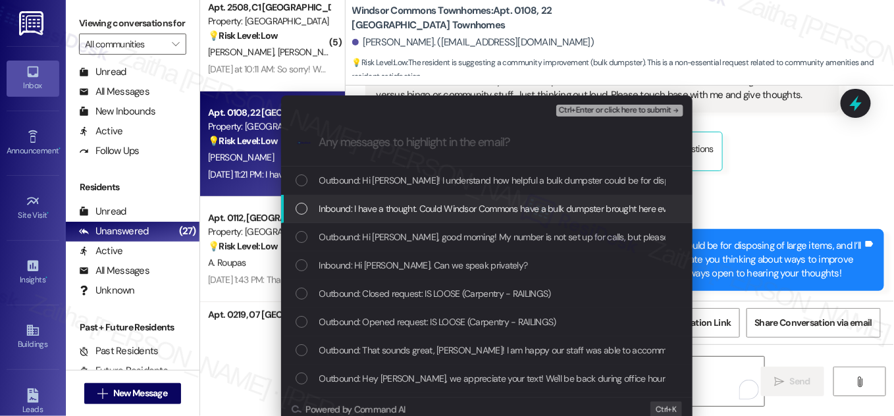
click at [302, 205] on div "List of options" at bounding box center [302, 209] width 12 height 12
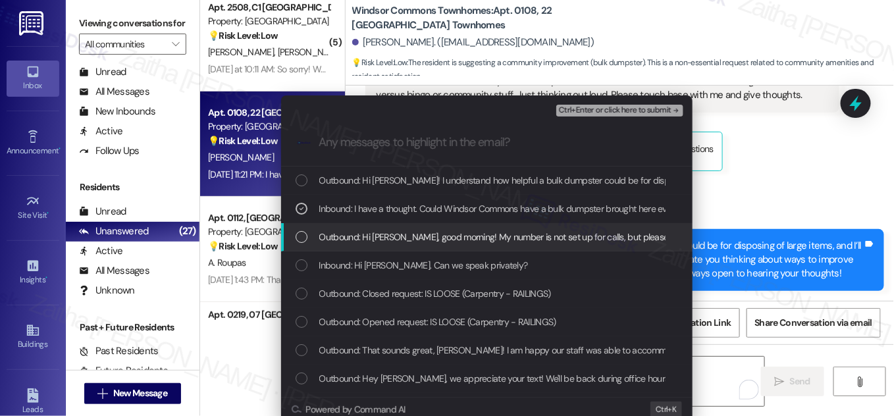
click at [760, 186] on div "Escalate Conversation Low risk Suggestion – Bulk Dumpster for Large Item Dispos…" at bounding box center [447, 208] width 894 height 416
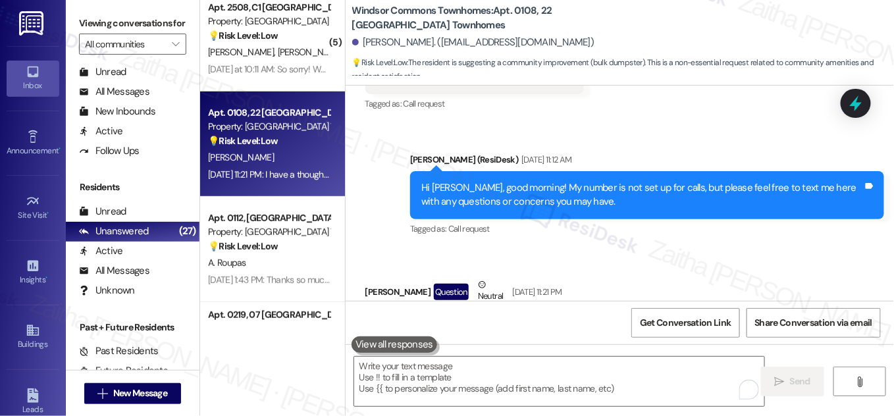
scroll to position [1695, 0]
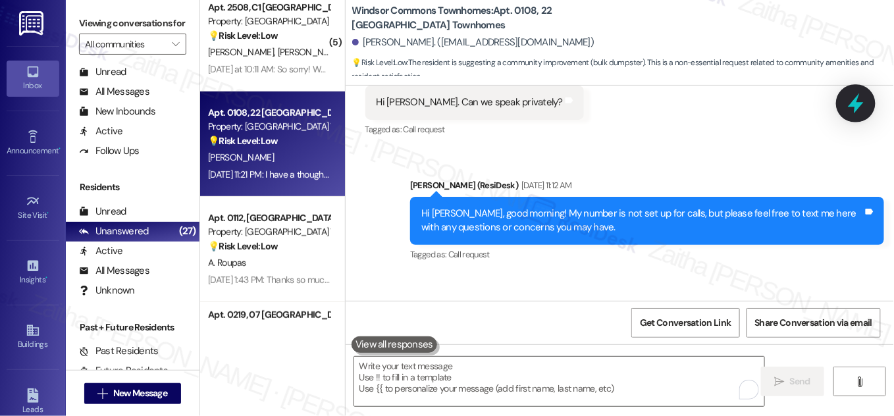
click at [846, 100] on icon at bounding box center [856, 103] width 22 height 22
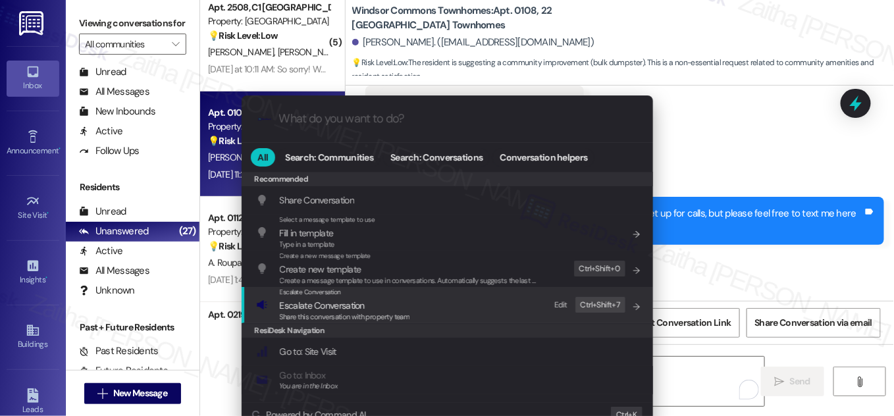
click at [330, 303] on span "Escalate Conversation" at bounding box center [322, 306] width 85 height 12
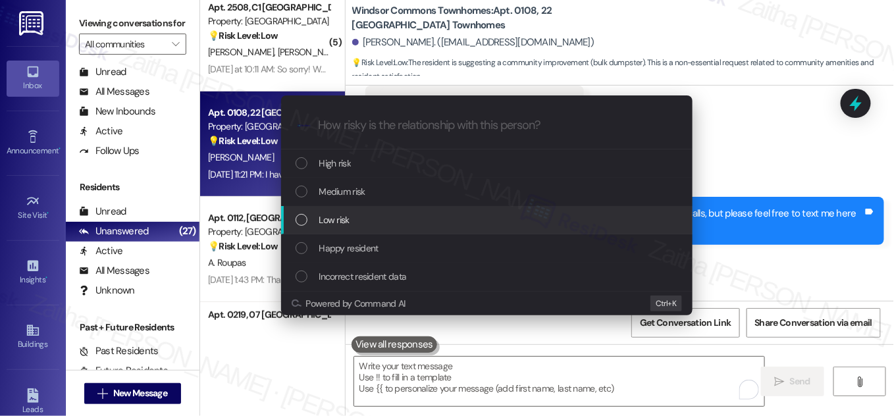
click at [373, 220] on div "Low risk" at bounding box center [488, 220] width 385 height 14
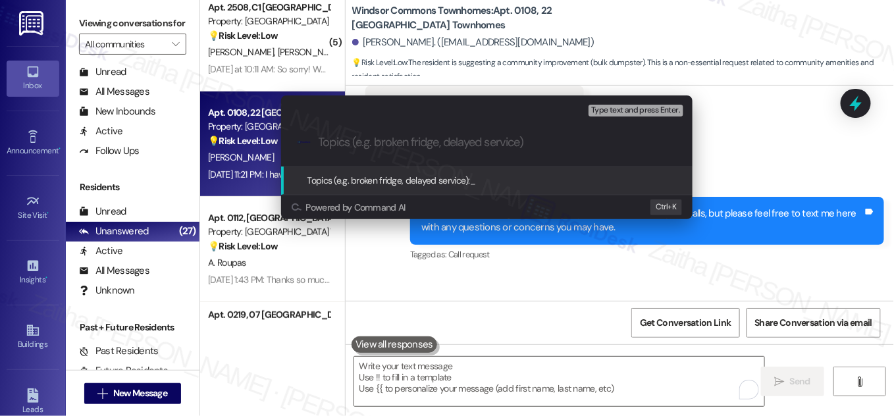
paste input "Suggestion – Bulk Dumpster for Large Item Disposal"
type input "Suggestion – Bulk Dumpster for Large Item Disposal"
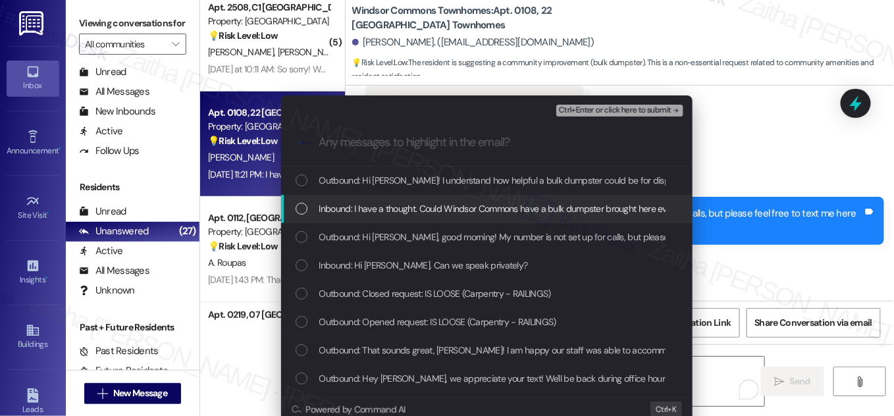
click at [300, 211] on div "List of options" at bounding box center [302, 209] width 12 height 12
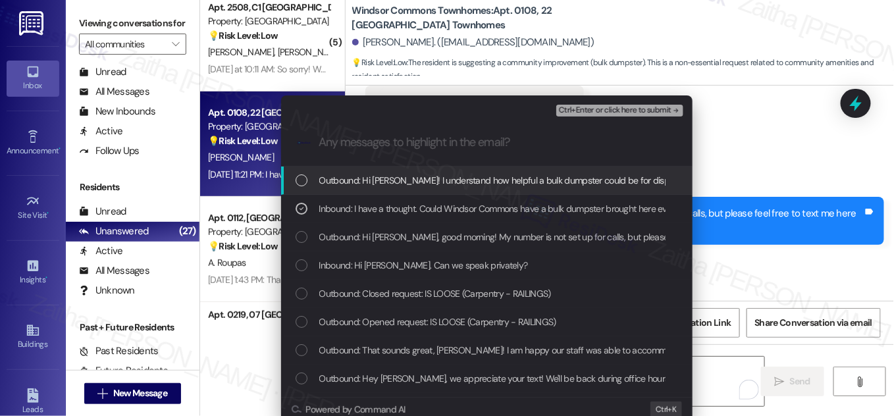
click at [605, 112] on span "Ctrl+Enter or click here to submit" at bounding box center [615, 110] width 113 height 9
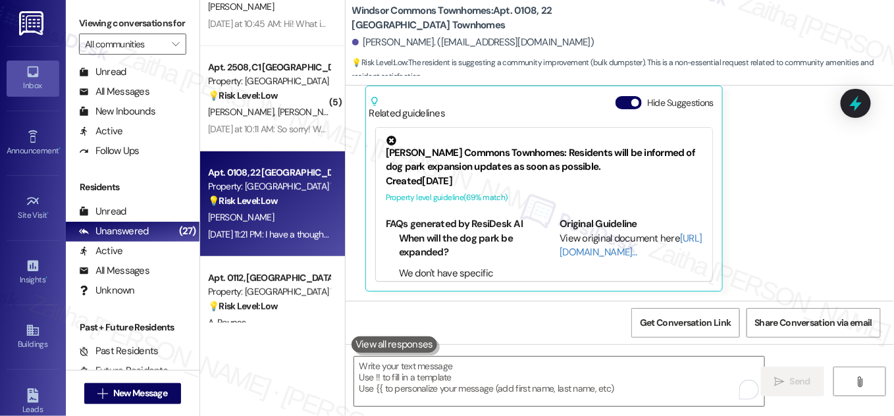
scroll to position [119, 0]
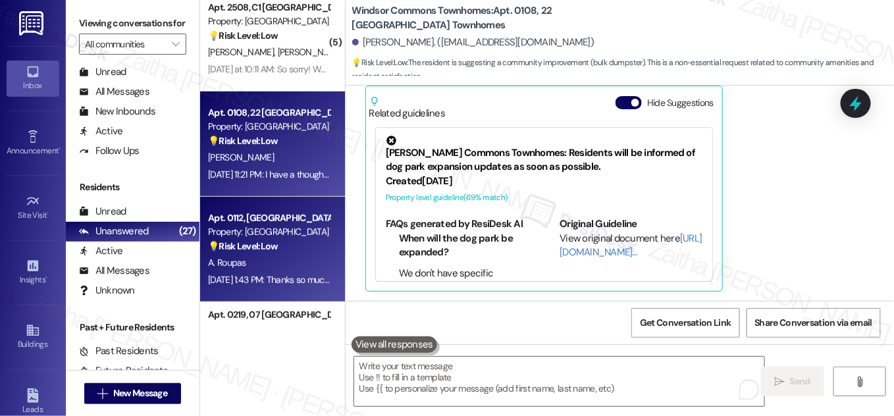
click at [303, 254] on div "Apt. 0112, 10 Aspen Ridge Townhomes Property: Aspen Ridge Townhomes 💡 Risk Leve…" at bounding box center [269, 232] width 124 height 45
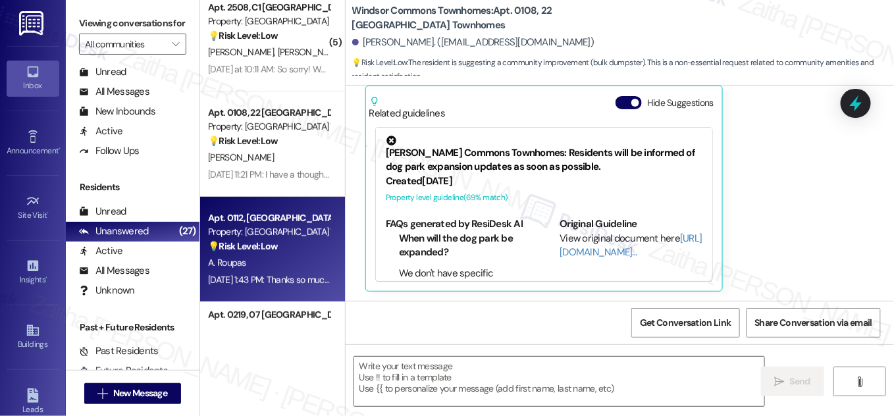
type textarea "Fetching suggested responses. Please feel free to read through the conversation…"
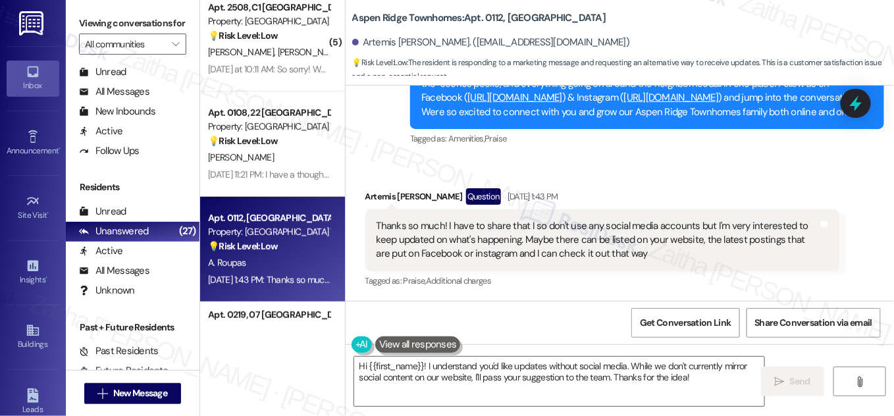
scroll to position [6409, 0]
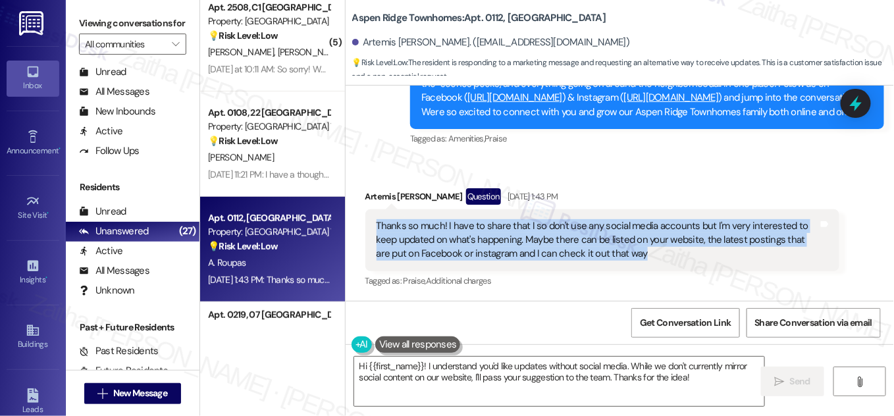
drag, startPoint x: 376, startPoint y: 223, endPoint x: 669, endPoint y: 254, distance: 294.8
click at [669, 254] on div "Thanks so much! I have to share that I so don't use any social media accounts b…" at bounding box center [598, 240] width 442 height 42
copy div "Thanks so much! I have to share that I so don't use any social media accounts b…"
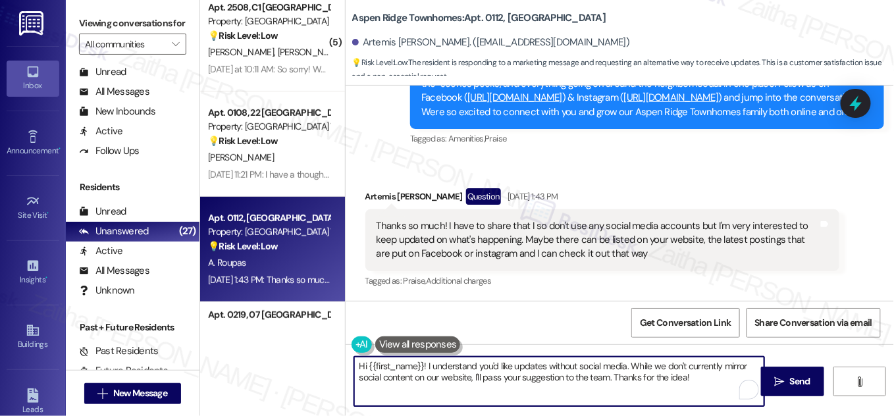
drag, startPoint x: 427, startPoint y: 364, endPoint x: 657, endPoint y: 373, distance: 230.7
click at [709, 373] on textarea "Hi {{first_name}}! I understand you'd like updates without social media. While …" at bounding box center [559, 381] width 410 height 49
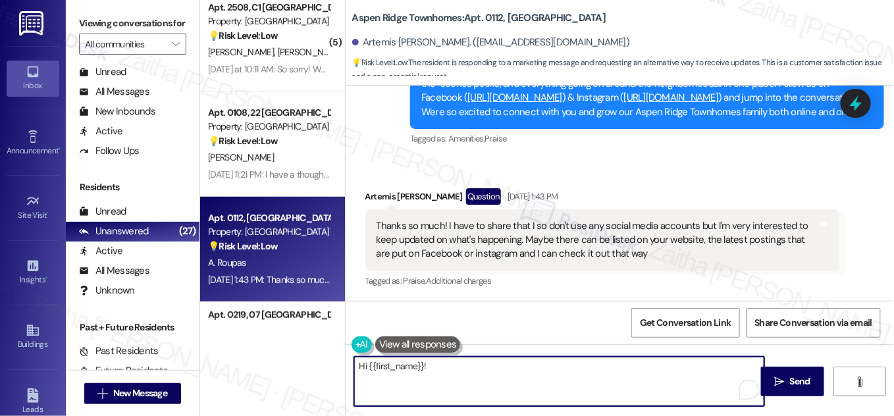
type textarea "Hi {{first_name}}!"
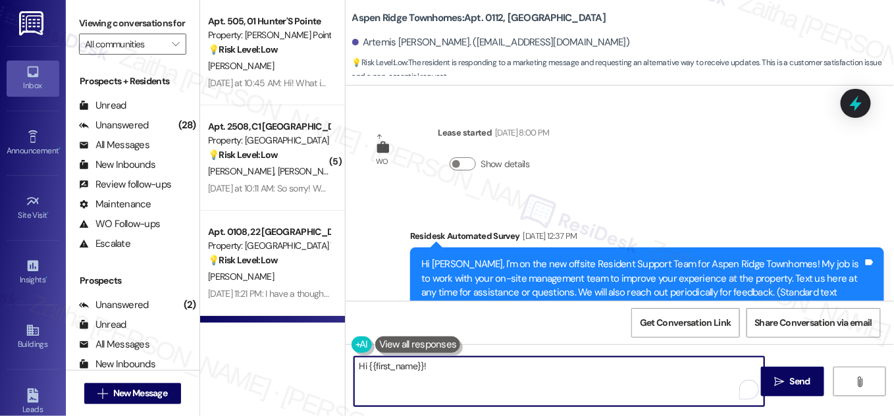
scroll to position [6409, 0]
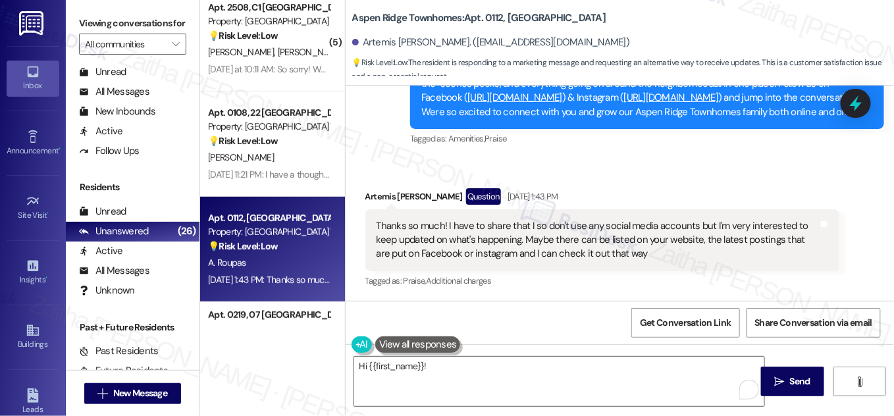
click at [391, 344] on button at bounding box center [418, 345] width 86 height 16
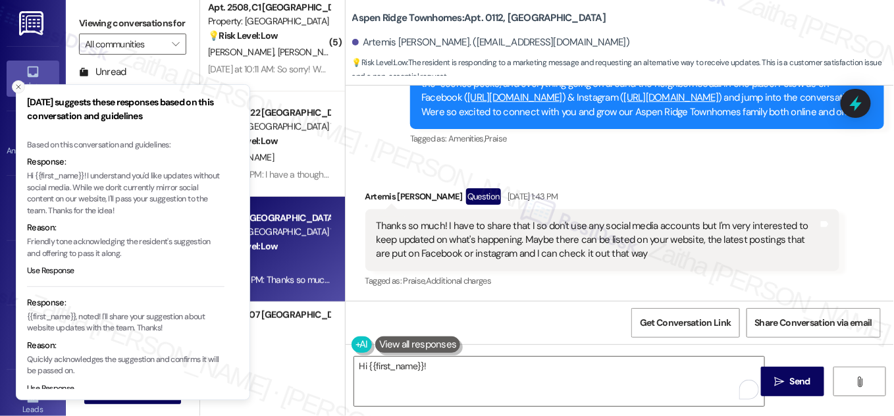
click at [17, 89] on icon "Close toast" at bounding box center [18, 87] width 8 height 8
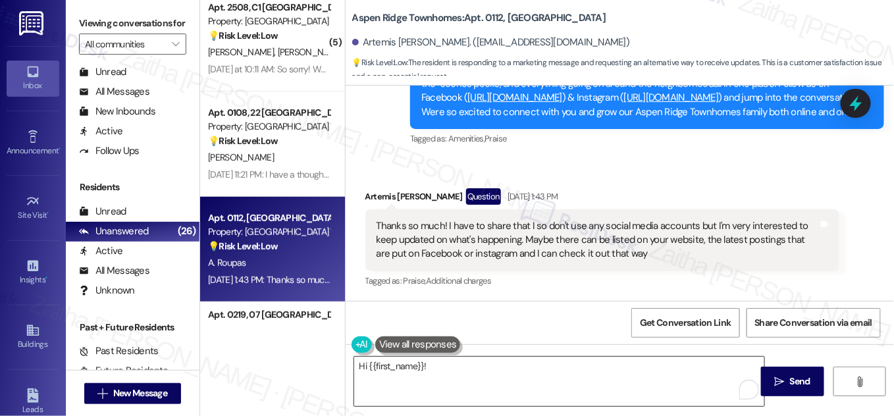
click at [358, 365] on textarea "Hi {{first_name}}!" at bounding box center [559, 381] width 410 height 49
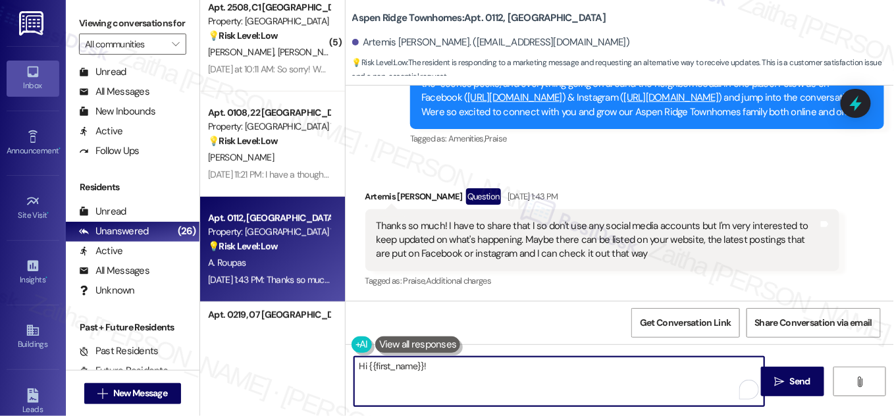
click at [358, 364] on textarea "Hi {{first_name}}!" at bounding box center [559, 381] width 410 height 49
click at [502, 362] on textarea "You're welcome, {{first_name}}!" at bounding box center [559, 381] width 410 height 49
paste textarea "We completely understand that not everyone uses social media, and we really app…"
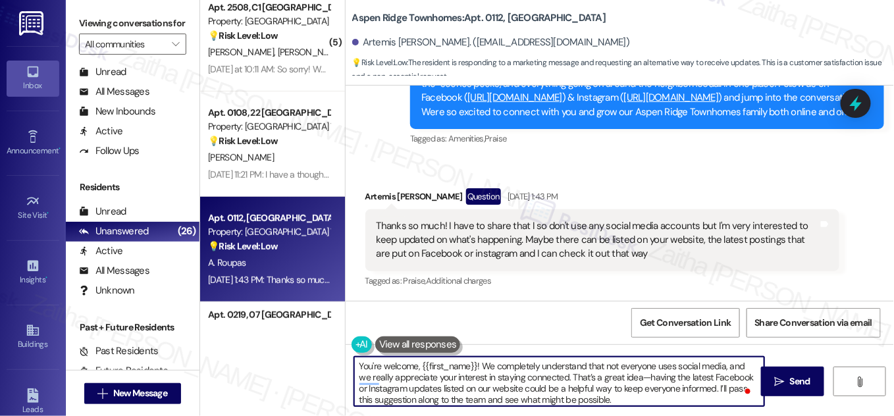
click at [632, 377] on textarea "You're welcome, {{first_name}}! We completely understand that not everyone uses…" at bounding box center [559, 381] width 410 height 49
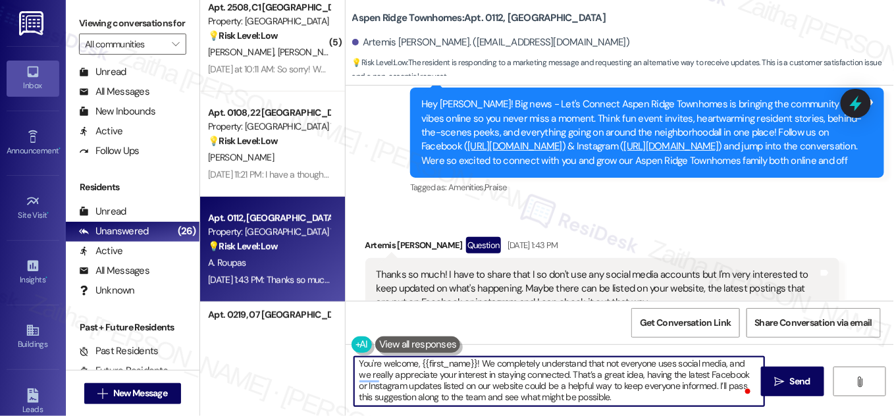
scroll to position [3, 0]
type textarea "You're welcome, {{first_name}}! We completely understand that not everyone uses…"
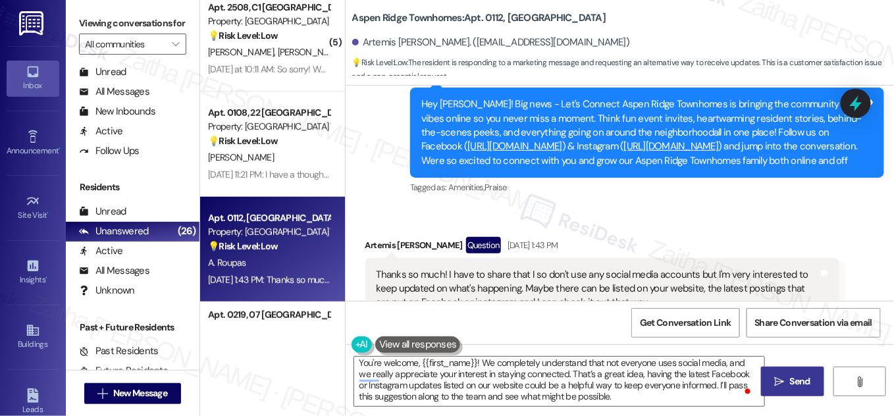
click at [811, 377] on span "Send" at bounding box center [801, 382] width 26 height 14
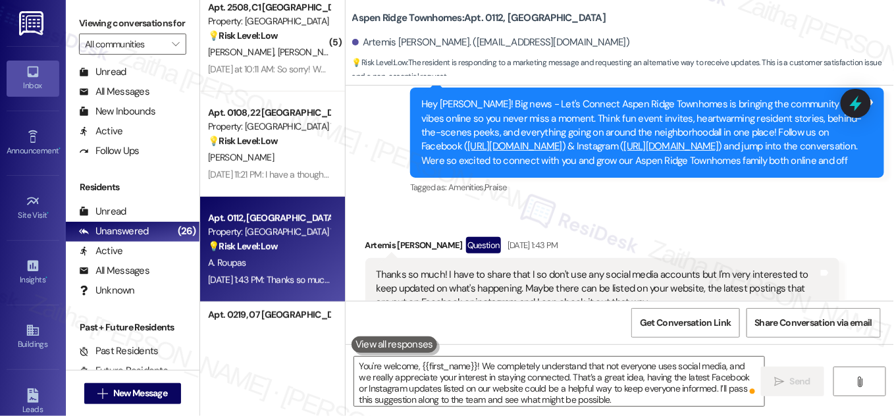
scroll to position [6409, 0]
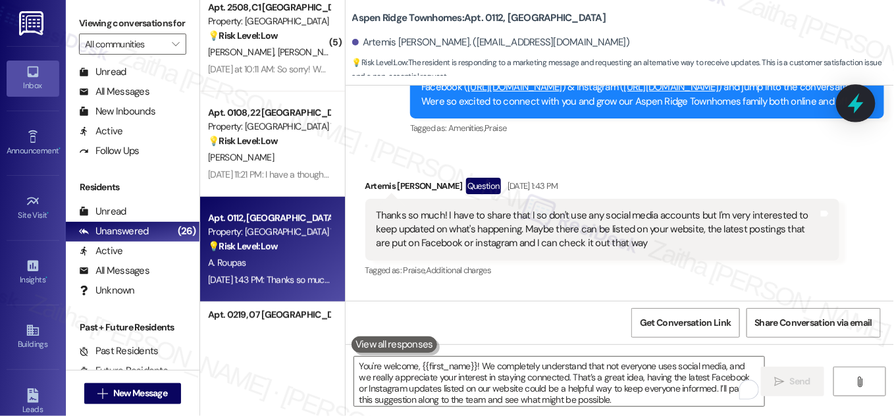
click at [846, 103] on icon at bounding box center [856, 103] width 22 height 22
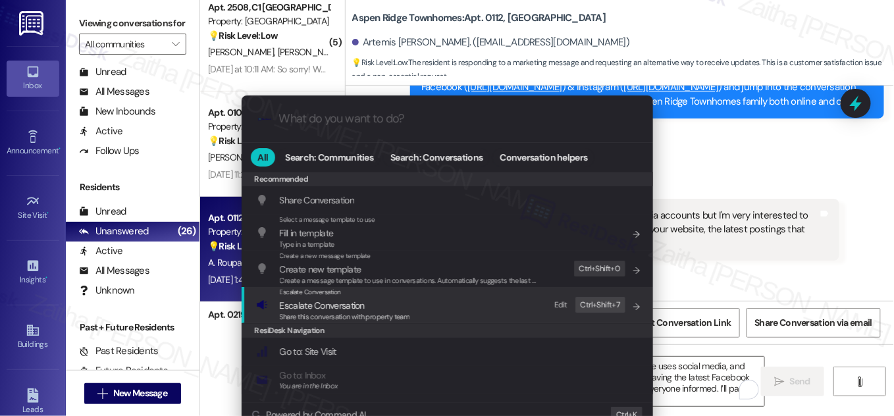
click at [333, 306] on span "Escalate Conversation" at bounding box center [322, 306] width 85 height 12
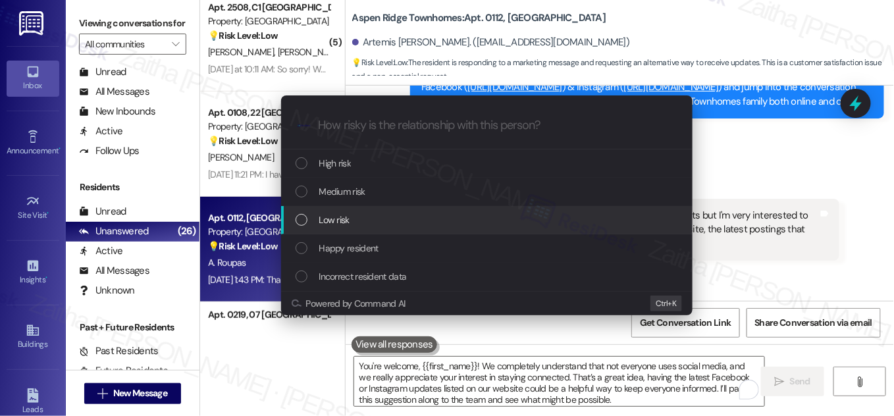
click at [348, 217] on span "Low risk" at bounding box center [334, 220] width 30 height 14
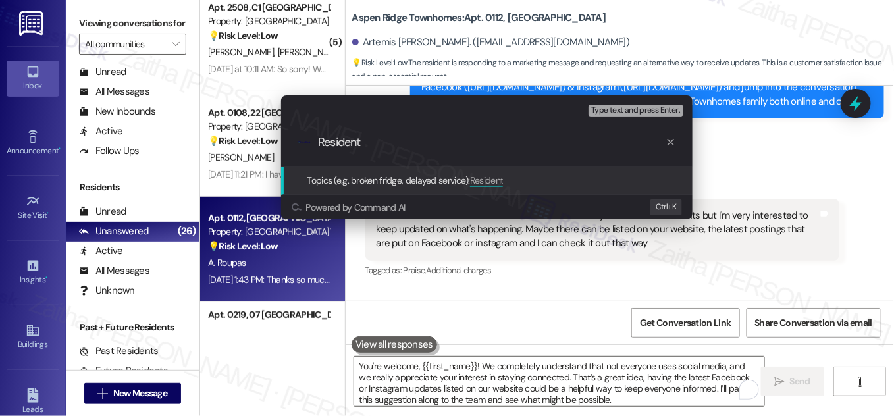
paste input "Preference – Updates Without Social Media"
type input "Resident Preference – Updates Without Social Media"
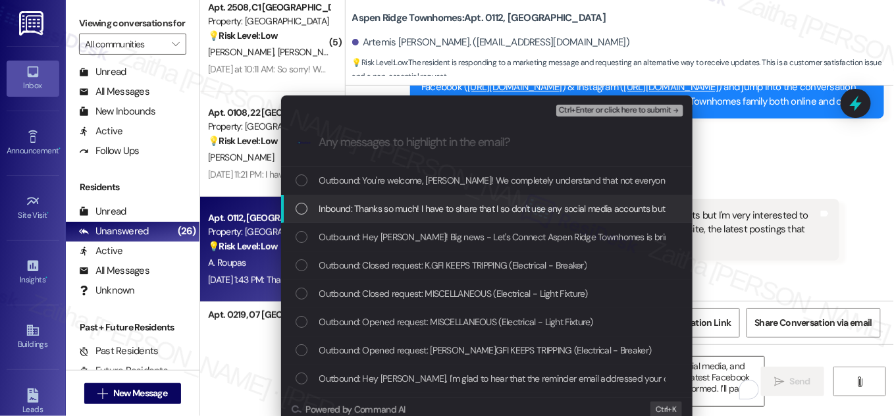
click at [302, 208] on div "List of options" at bounding box center [302, 209] width 12 height 12
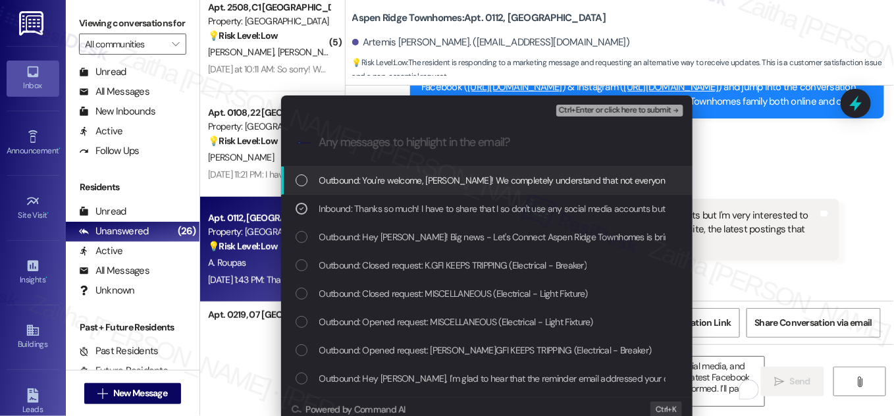
click at [630, 108] on span "Ctrl+Enter or click here to submit" at bounding box center [615, 110] width 113 height 9
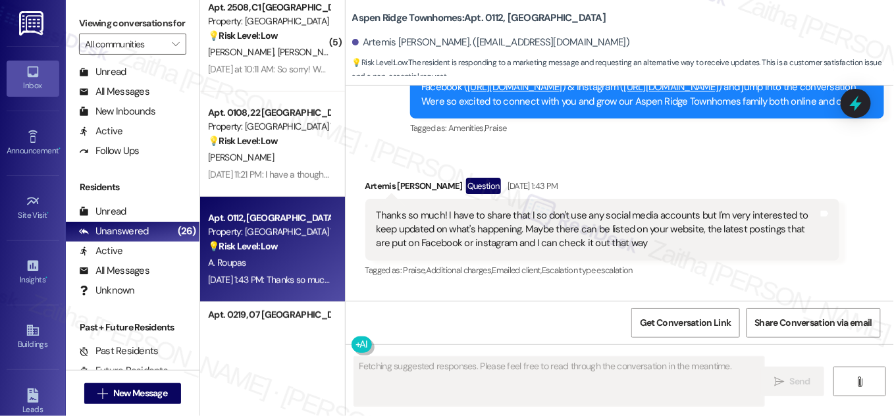
scroll to position [6562, 0]
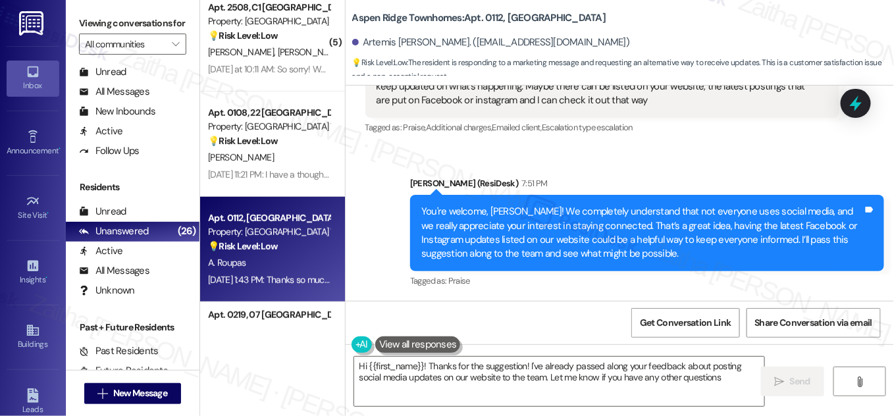
type textarea "Hi {{first_name}}! Thanks for the suggestion! I've already passed along your fe…"
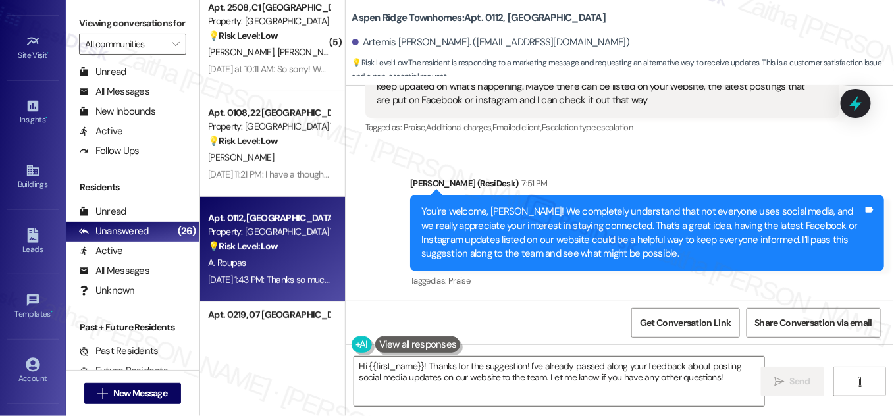
scroll to position [207, 0]
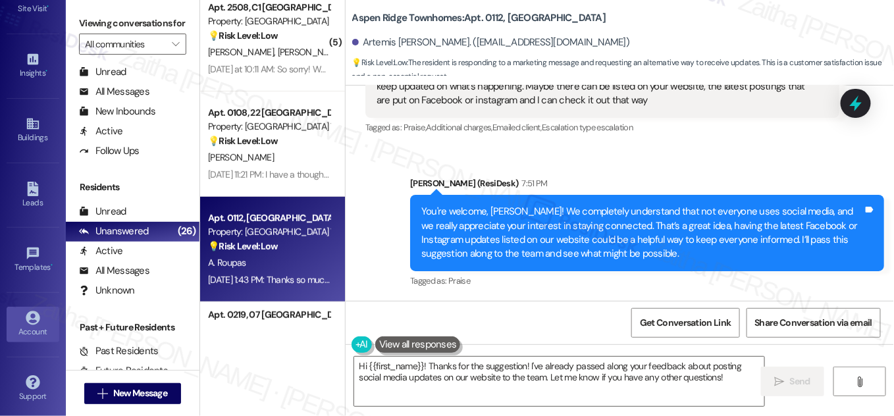
click at [25, 326] on div "Account" at bounding box center [33, 331] width 66 height 13
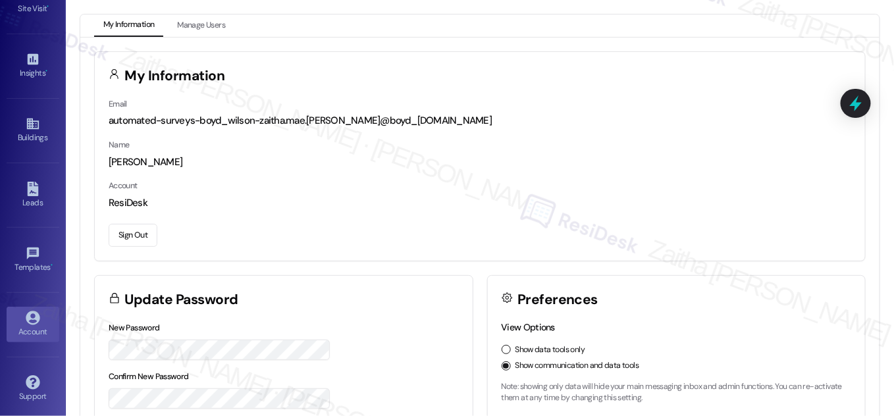
click at [148, 238] on button "Sign Out" at bounding box center [133, 235] width 49 height 23
